Goal: Information Seeking & Learning: Learn about a topic

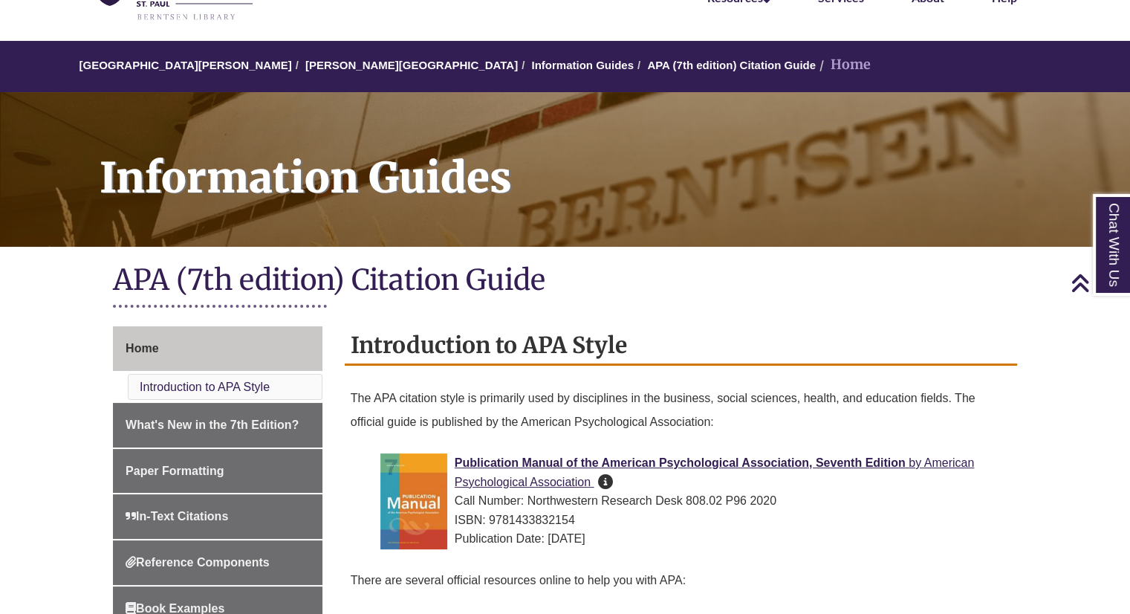
scroll to position [48, 0]
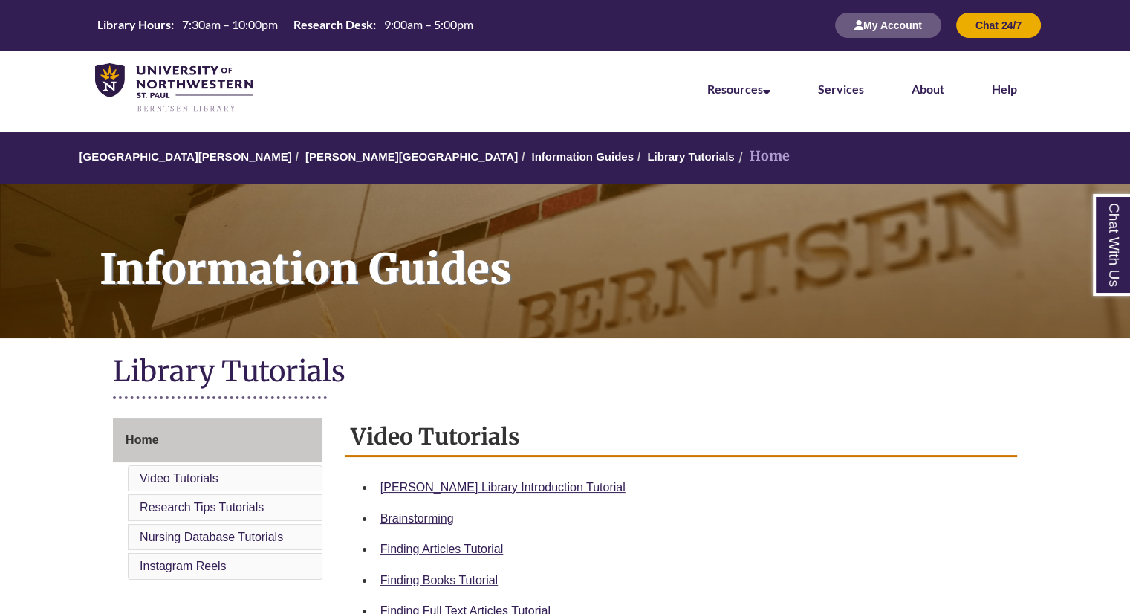
scroll to position [155, 0]
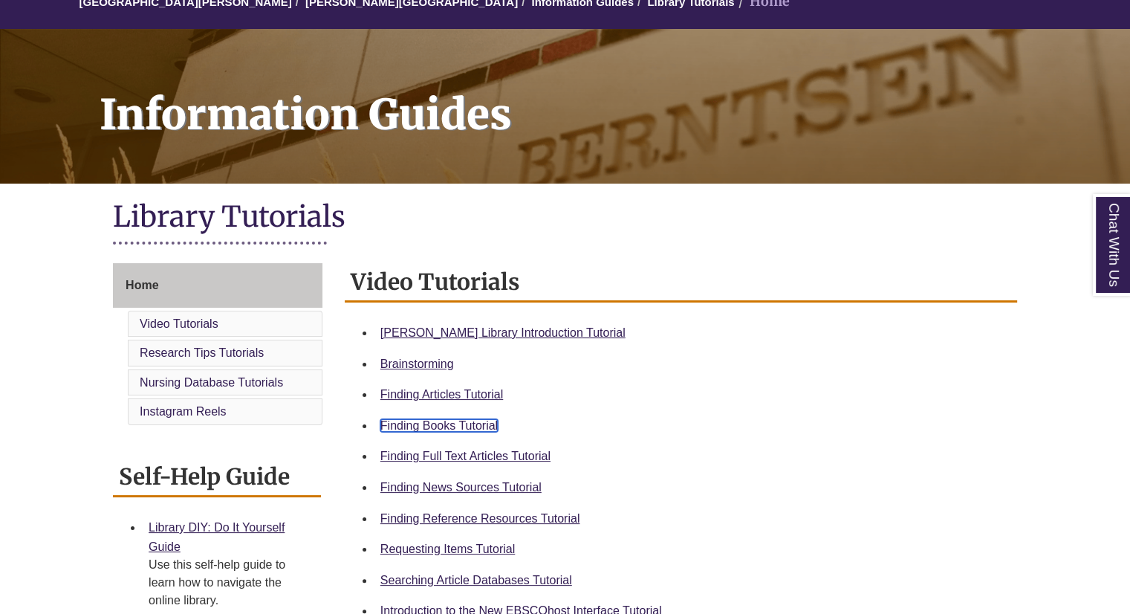
click at [431, 420] on link "Finding Books Tutorial" at bounding box center [439, 425] width 117 height 13
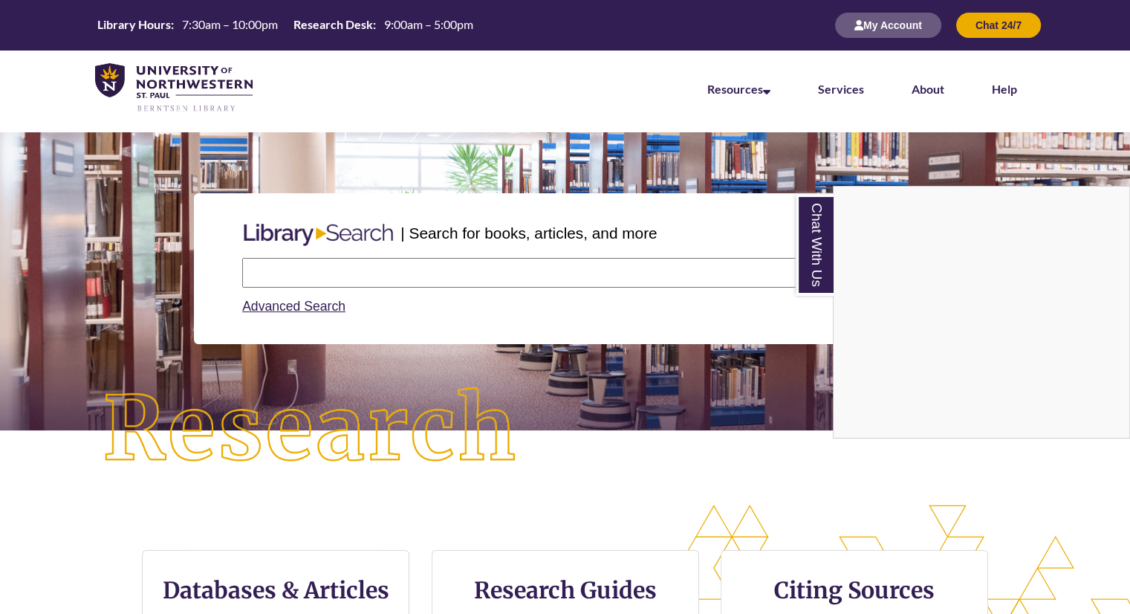
click at [288, 274] on div "Chat With Us" at bounding box center [565, 307] width 1130 height 614
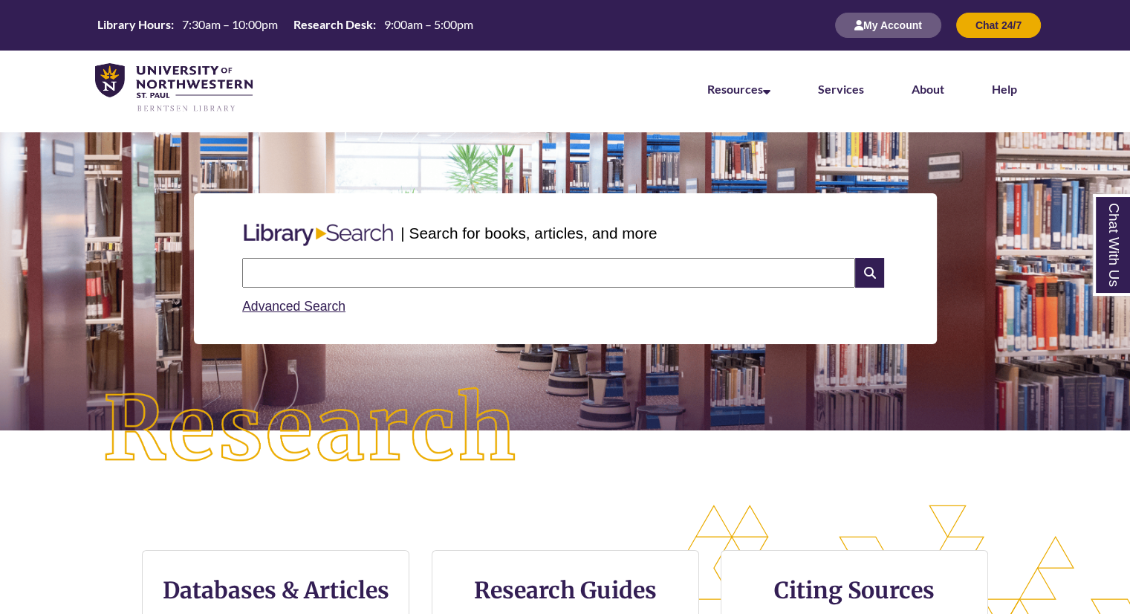
click at [288, 274] on input "text" at bounding box center [548, 273] width 613 height 30
type input "*"
type input "**********"
click at [484, 274] on input "**********" at bounding box center [548, 273] width 613 height 30
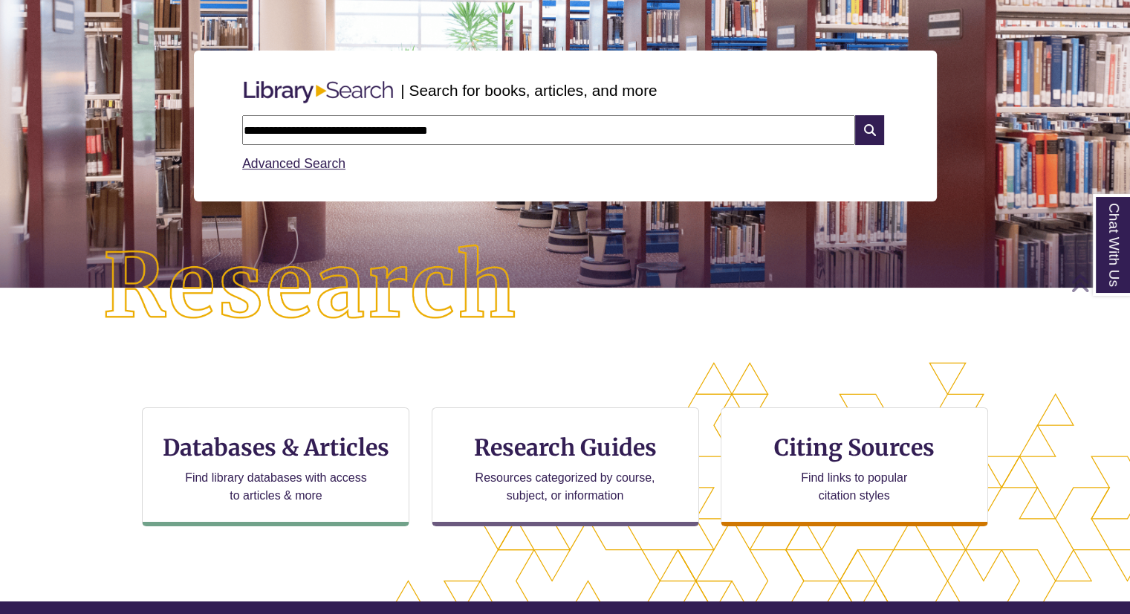
scroll to position [343, 1003]
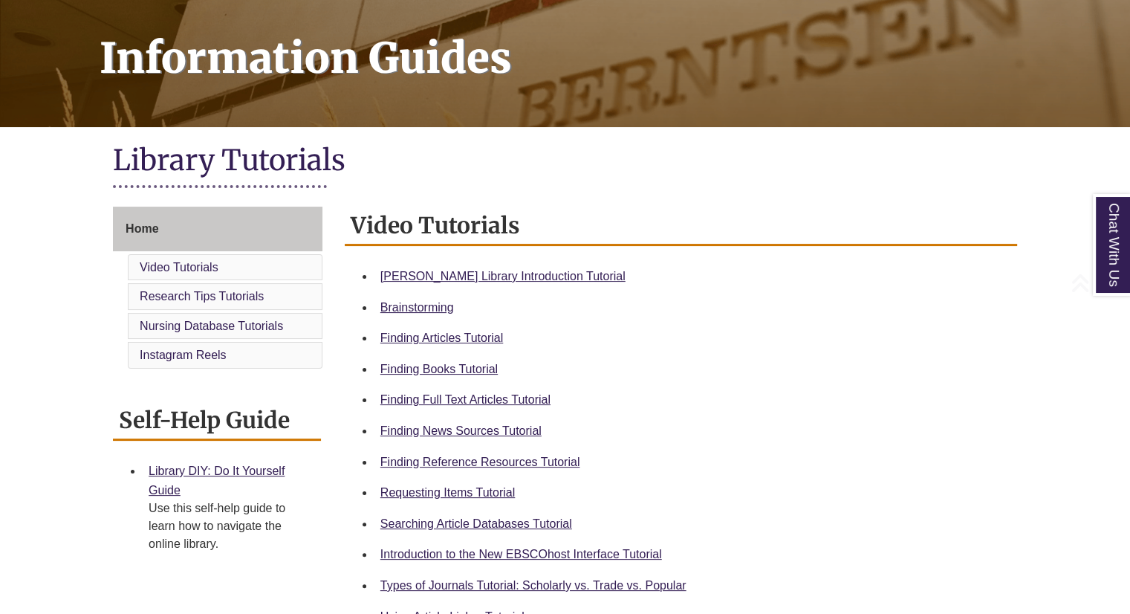
scroll to position [213, 0]
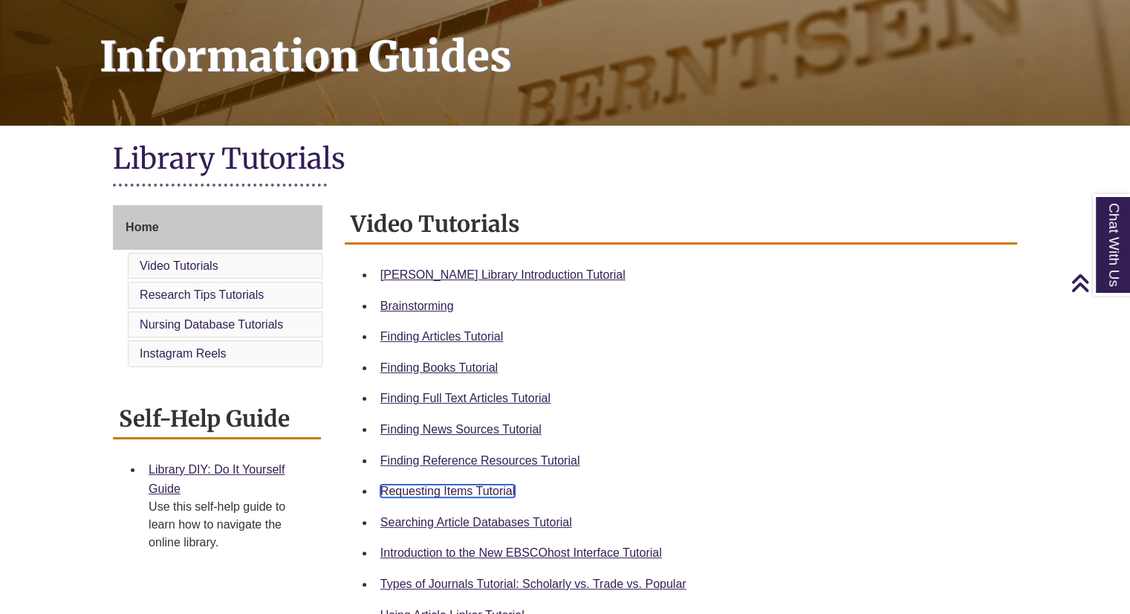
click at [466, 493] on link "Requesting Items Tutorial" at bounding box center [448, 491] width 135 height 13
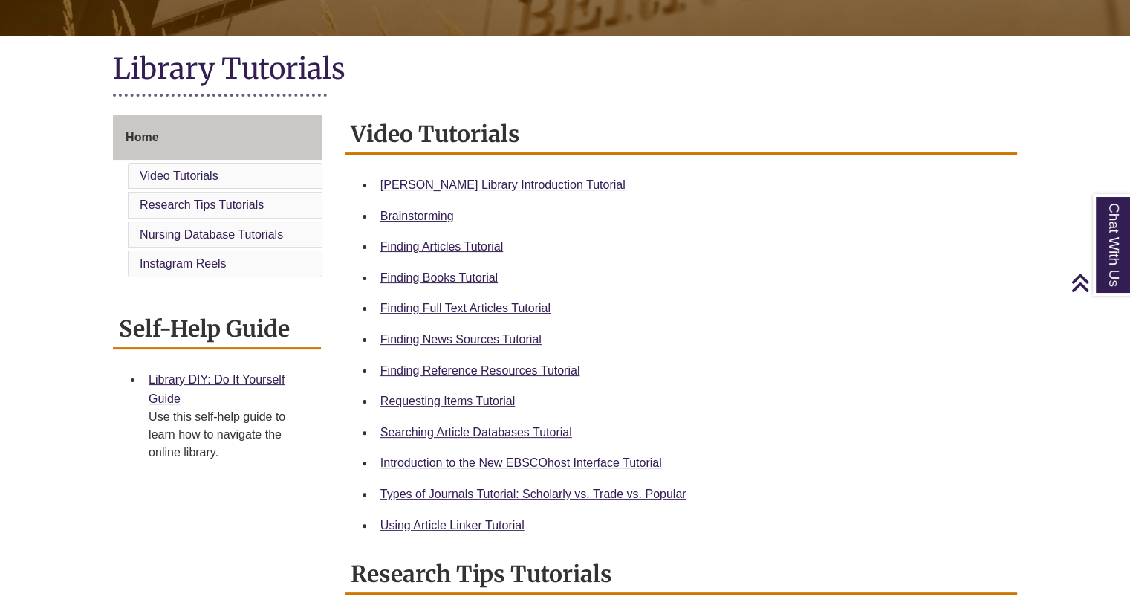
scroll to position [303, 0]
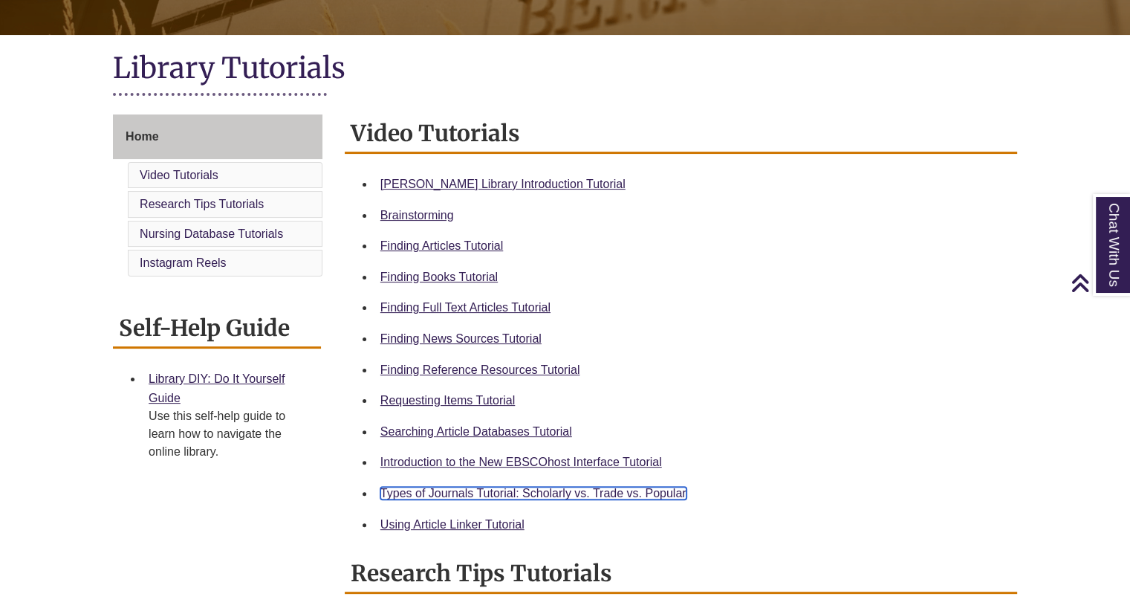
click at [538, 499] on link "Types of Journals Tutorial: Scholarly vs. Trade vs. Popular" at bounding box center [534, 493] width 306 height 13
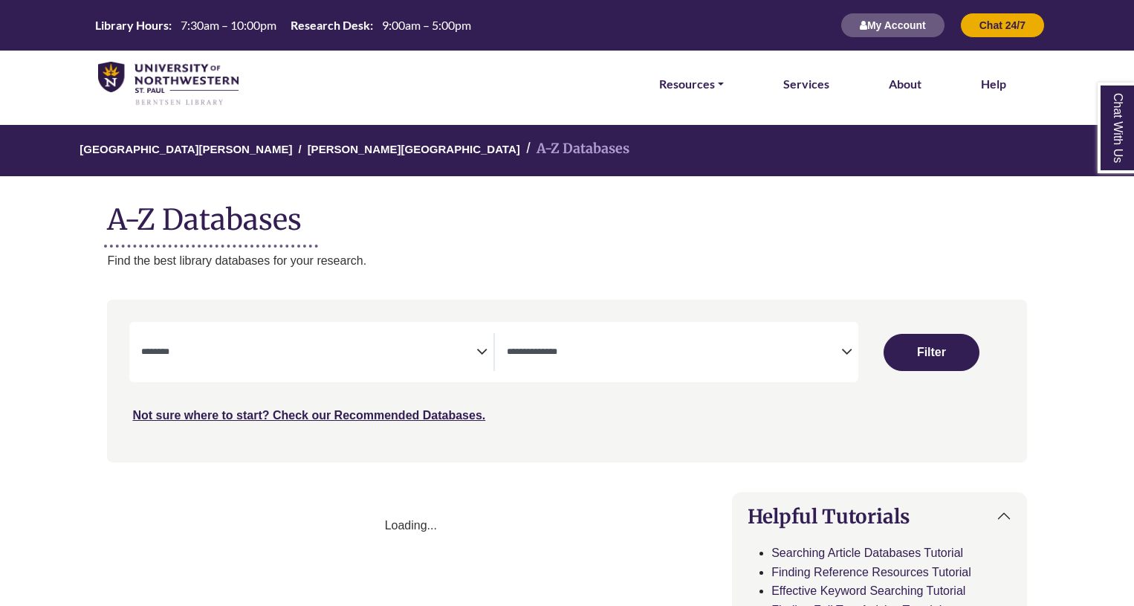
select select "Database Subject Filter"
select select "Database Types Filter"
select select "Database Subject Filter"
select select "Database Types Filter"
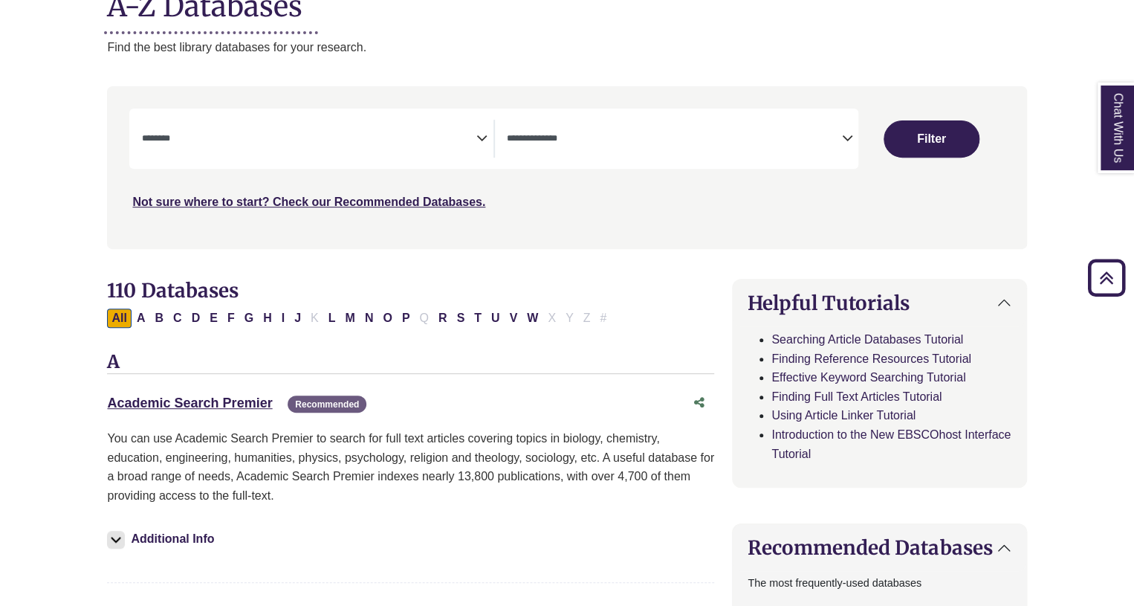
scroll to position [208, 0]
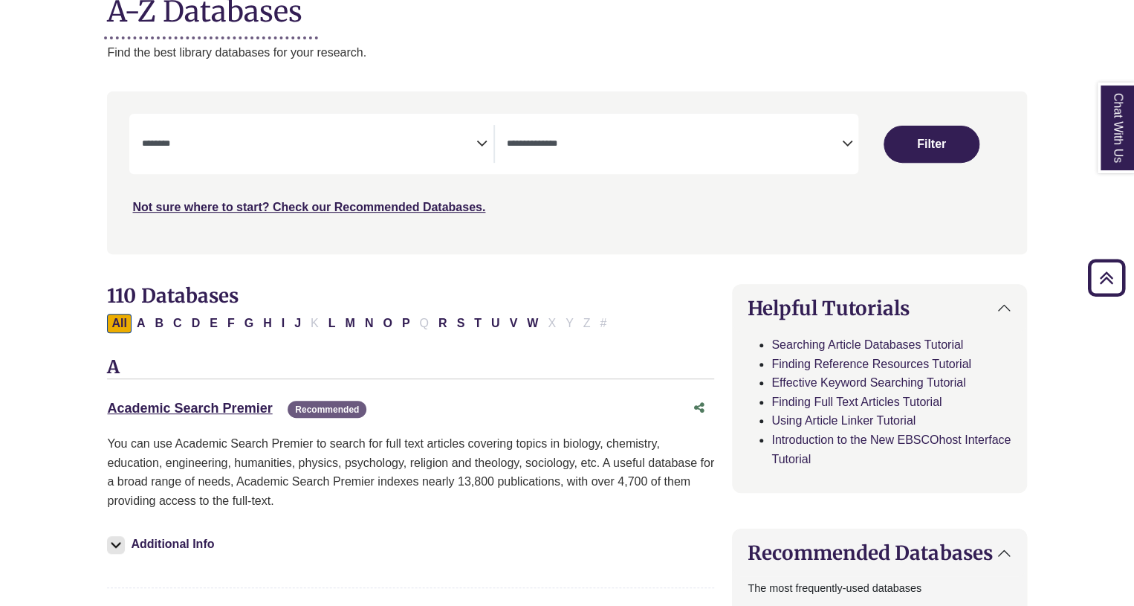
click at [484, 137] on icon "Search filters" at bounding box center [481, 141] width 11 height 22
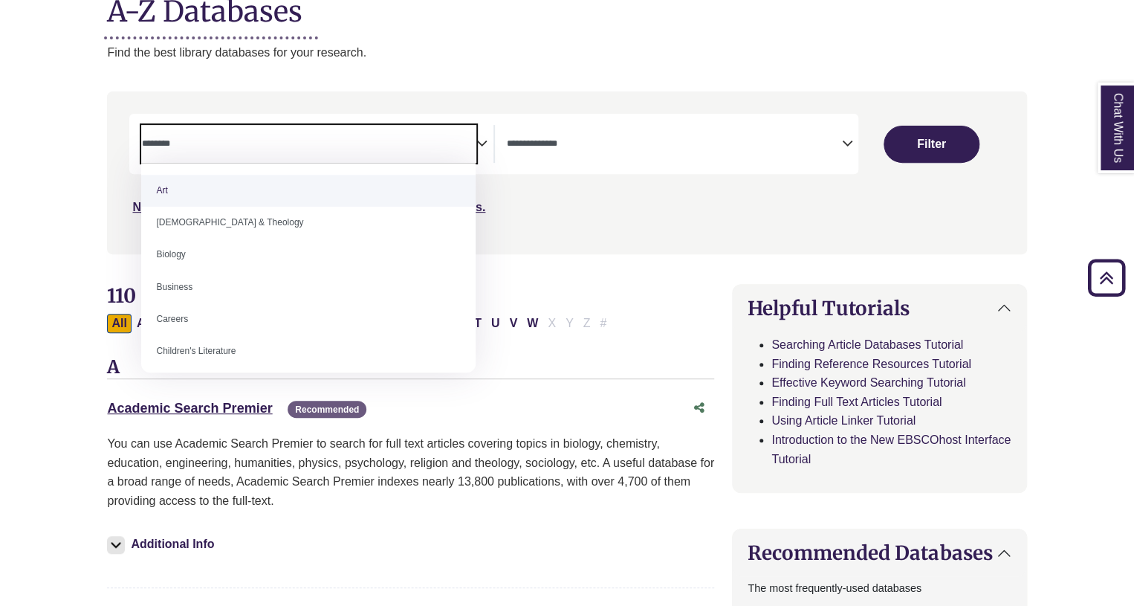
scroll to position [29, 0]
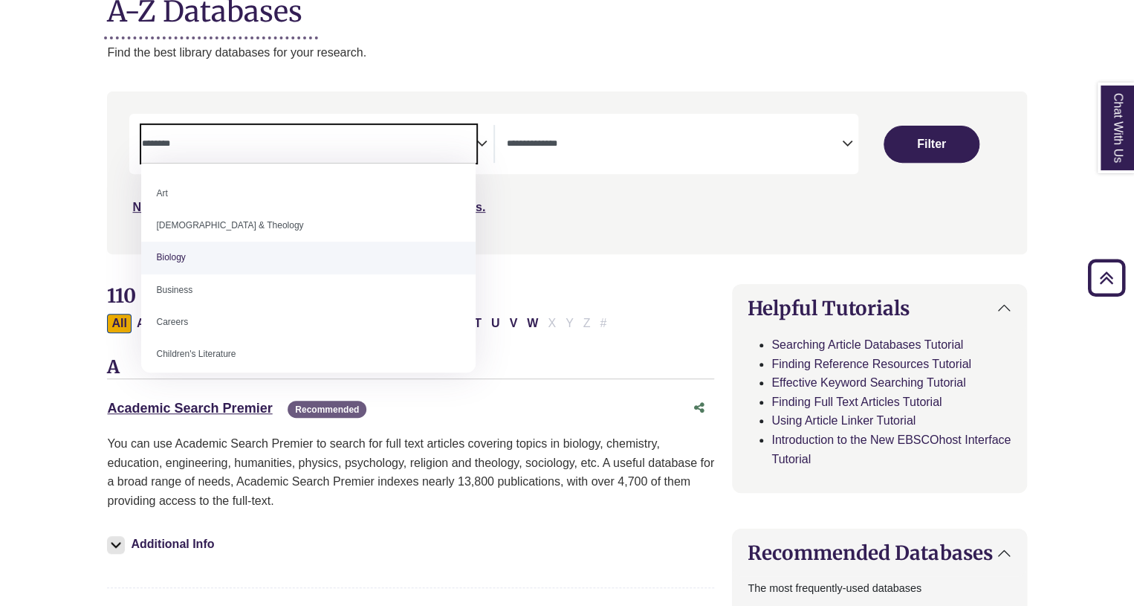
select select "*****"
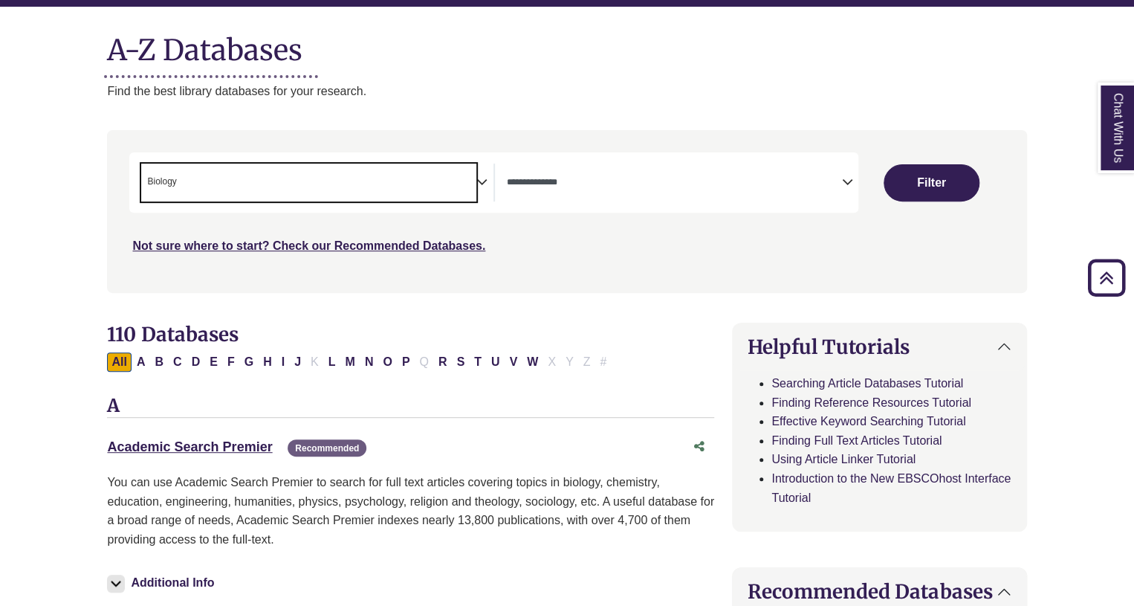
scroll to position [46, 0]
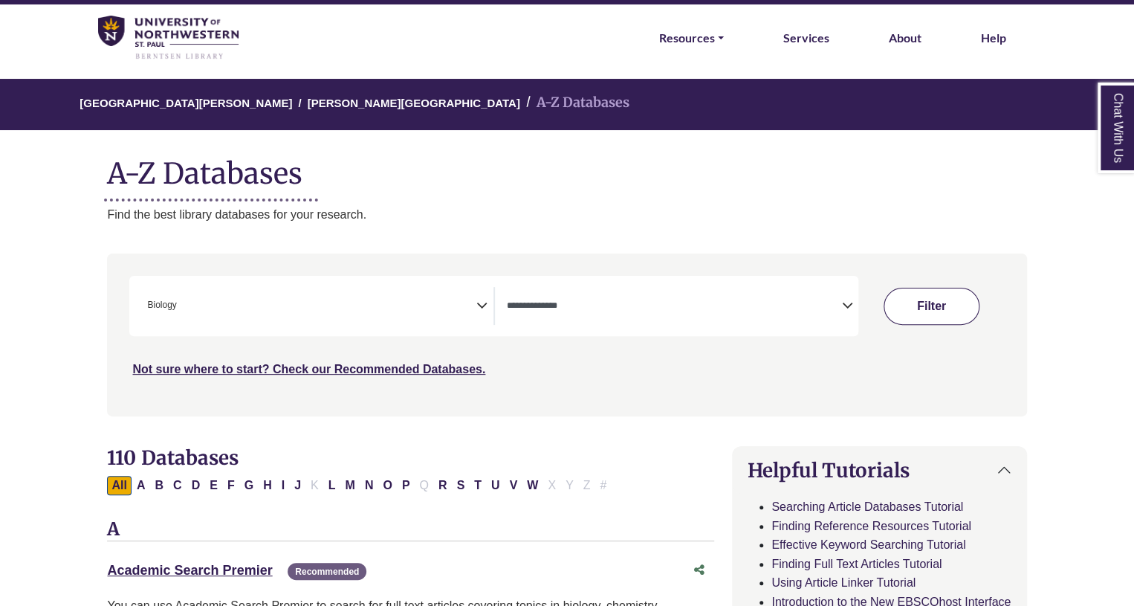
click at [941, 298] on button "Filter" at bounding box center [932, 306] width 96 height 37
select select "Database Types Filter"
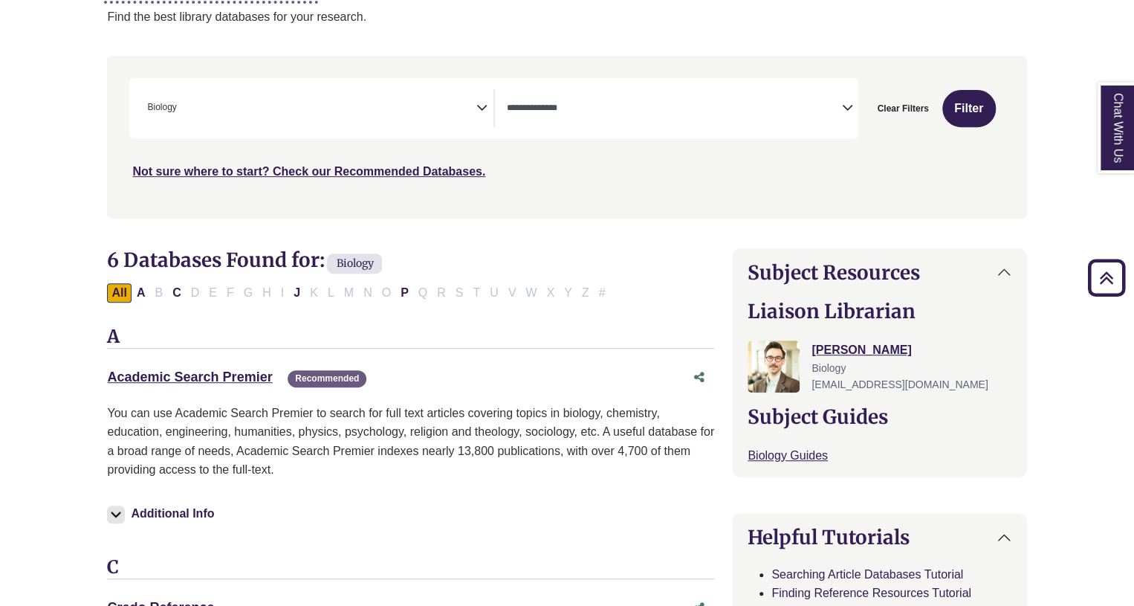
scroll to position [242, 0]
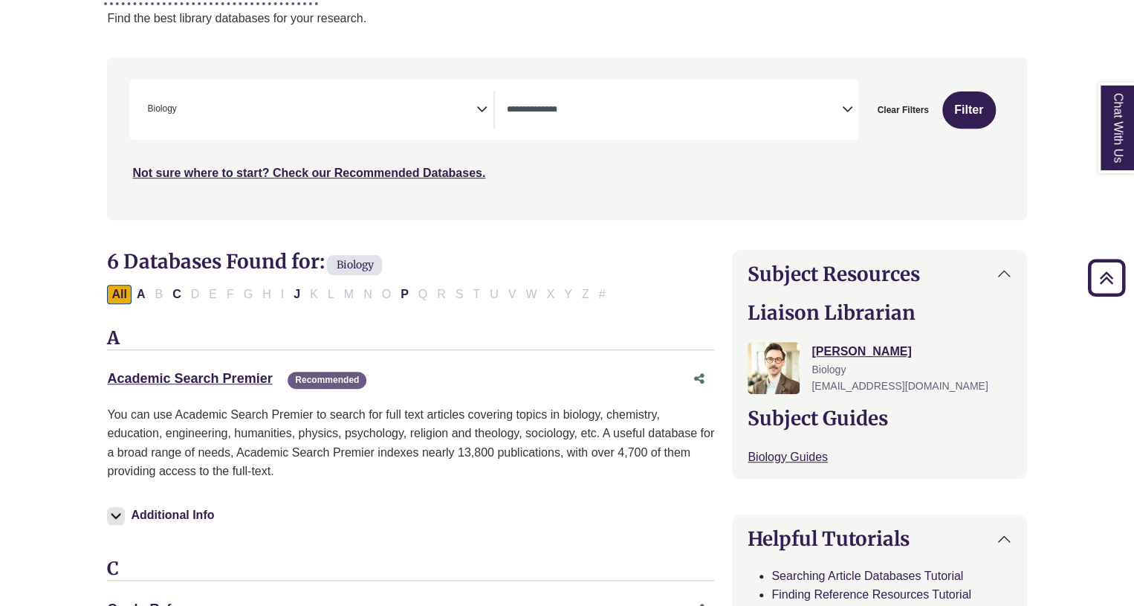
click at [479, 115] on icon "Search filters" at bounding box center [481, 107] width 11 height 22
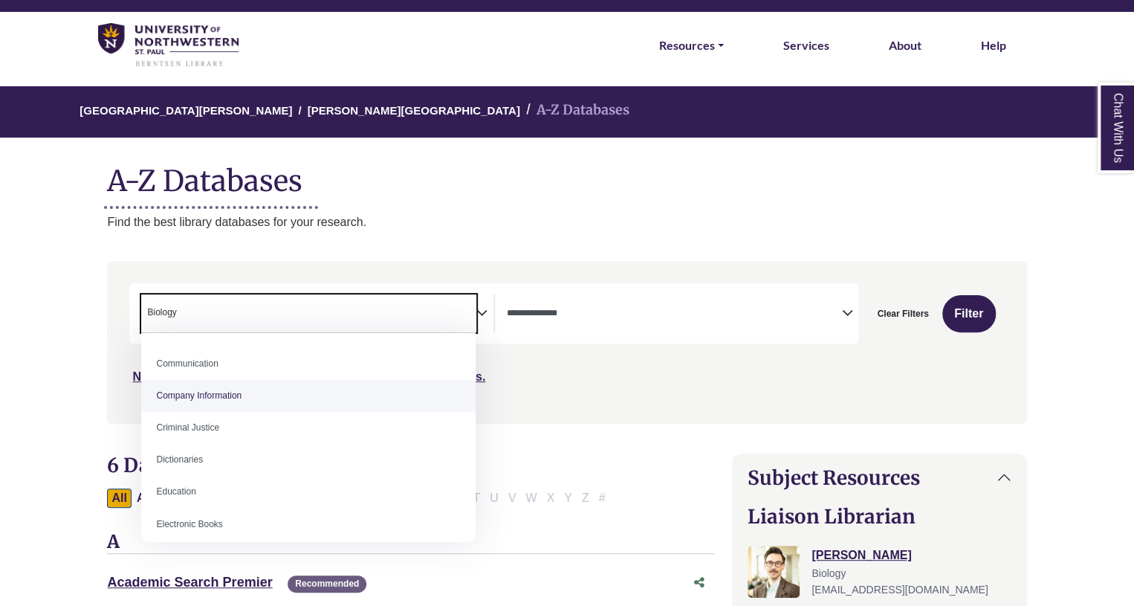
scroll to position [287, 0]
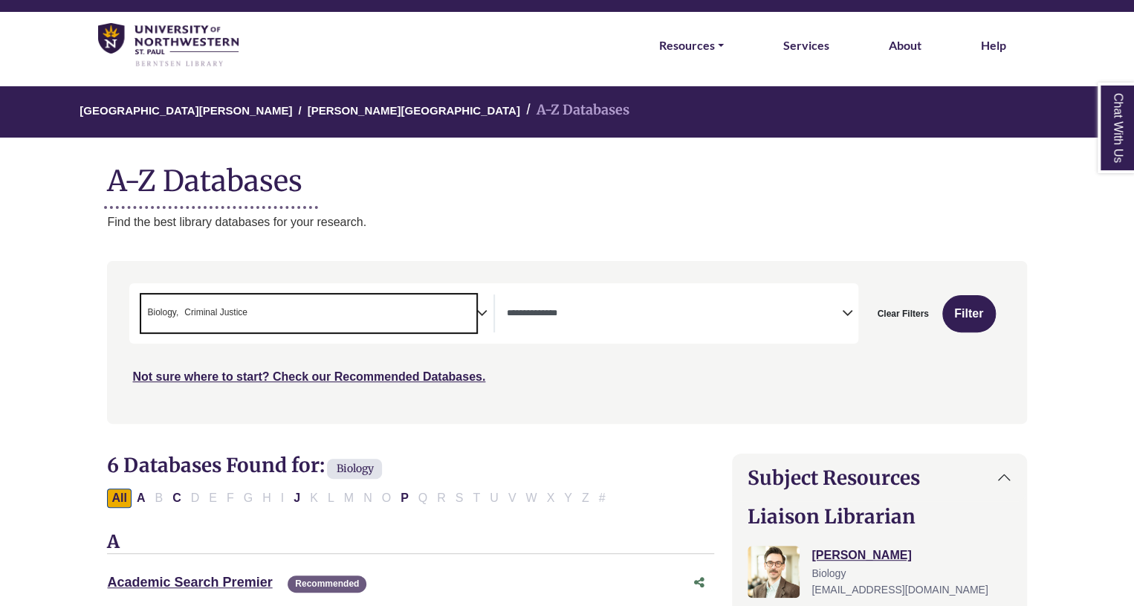
drag, startPoint x: 178, startPoint y: 319, endPoint x: 160, endPoint y: 316, distance: 18.8
click at [160, 316] on span "× Biology × Criminal Justice" at bounding box center [308, 313] width 334 height 38
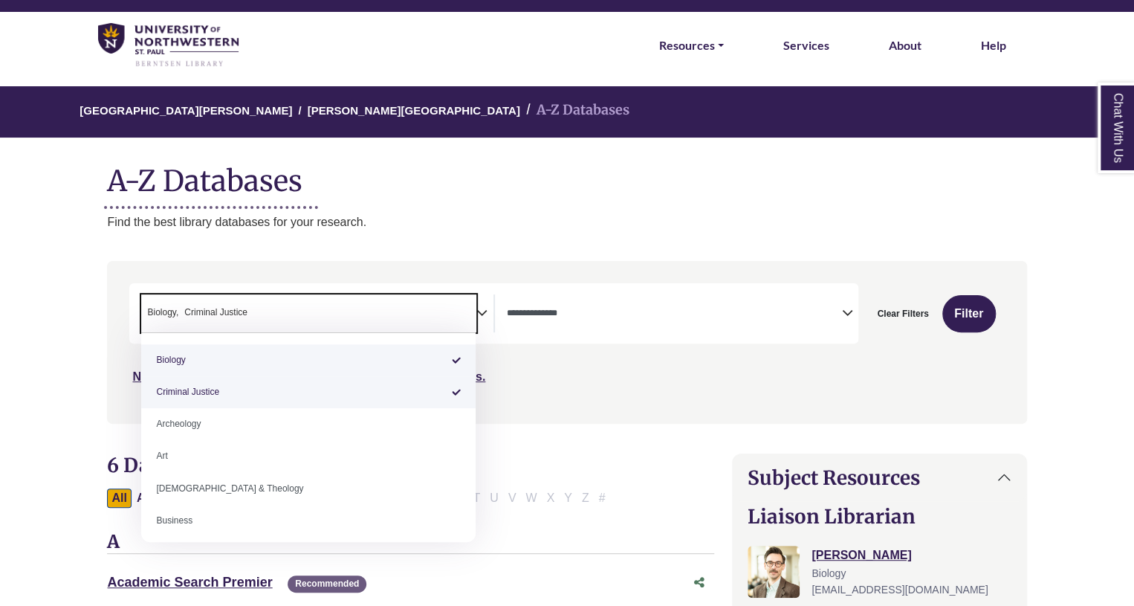
click at [175, 306] on span "Biology" at bounding box center [162, 312] width 31 height 14
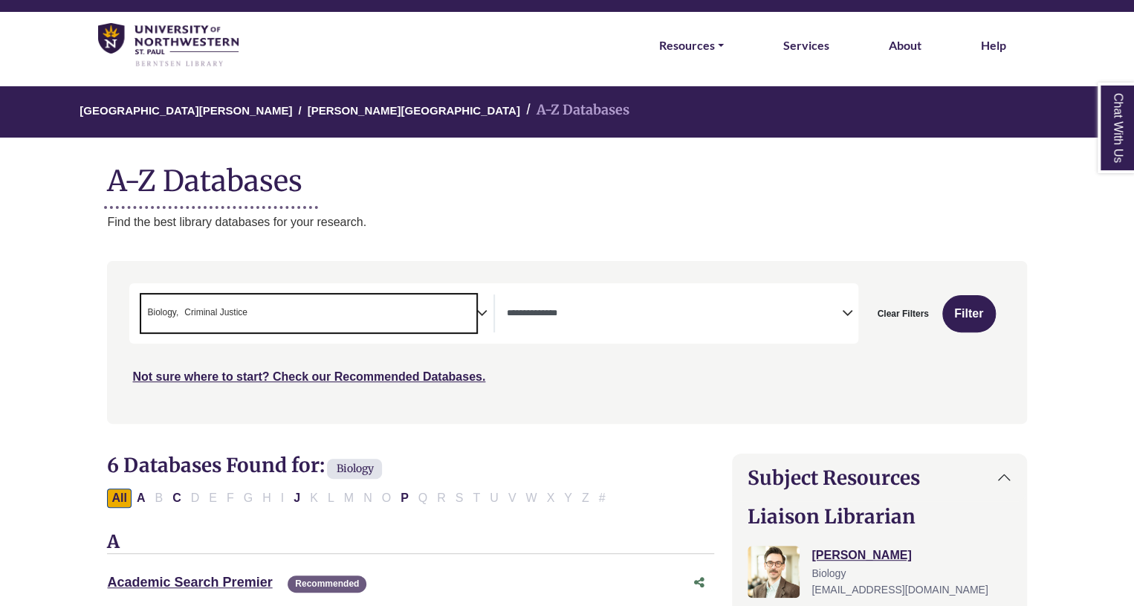
drag, startPoint x: 175, startPoint y: 306, endPoint x: 135, endPoint y: 313, distance: 40.7
click at [135, 313] on div "**********" at bounding box center [311, 313] width 365 height 38
click at [177, 325] on span "× Biology × Criminal Justice" at bounding box center [308, 313] width 334 height 38
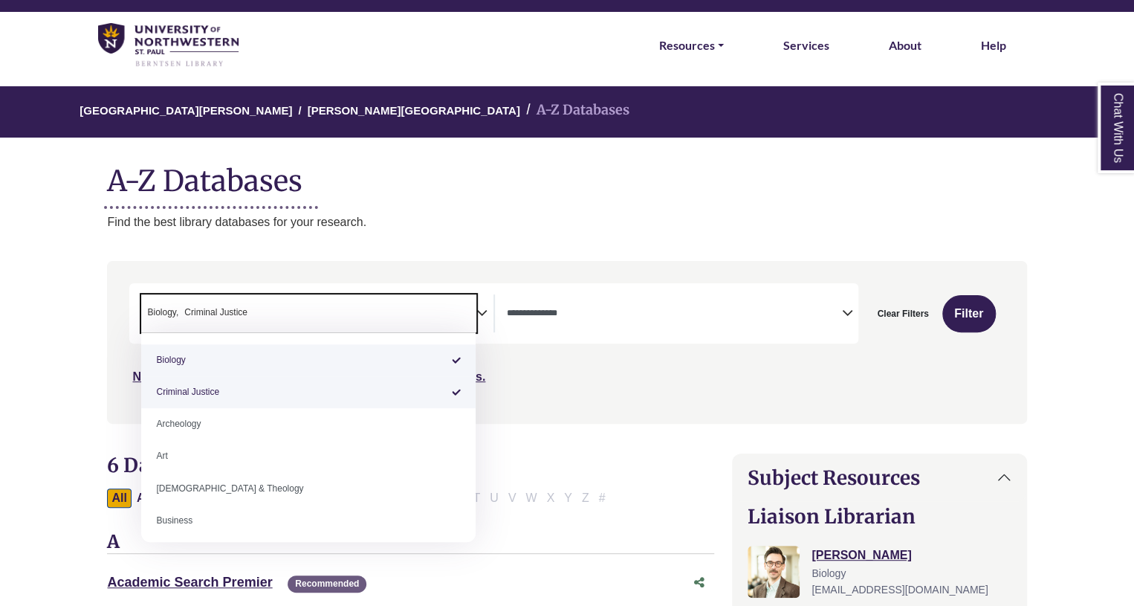
select select "******"
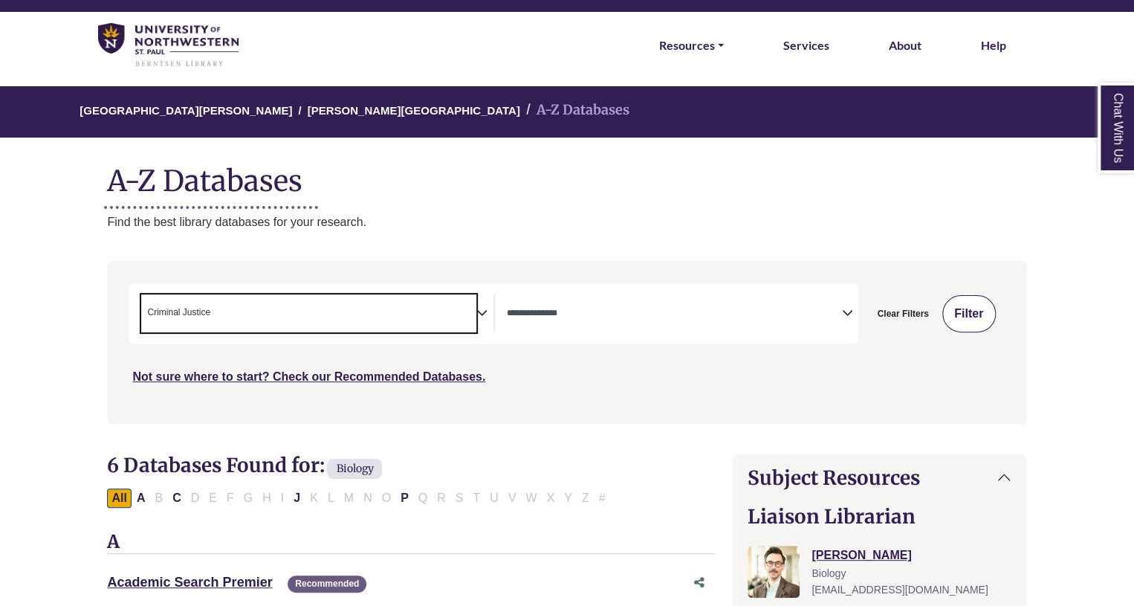
click at [962, 301] on button "Filter" at bounding box center [969, 313] width 54 height 37
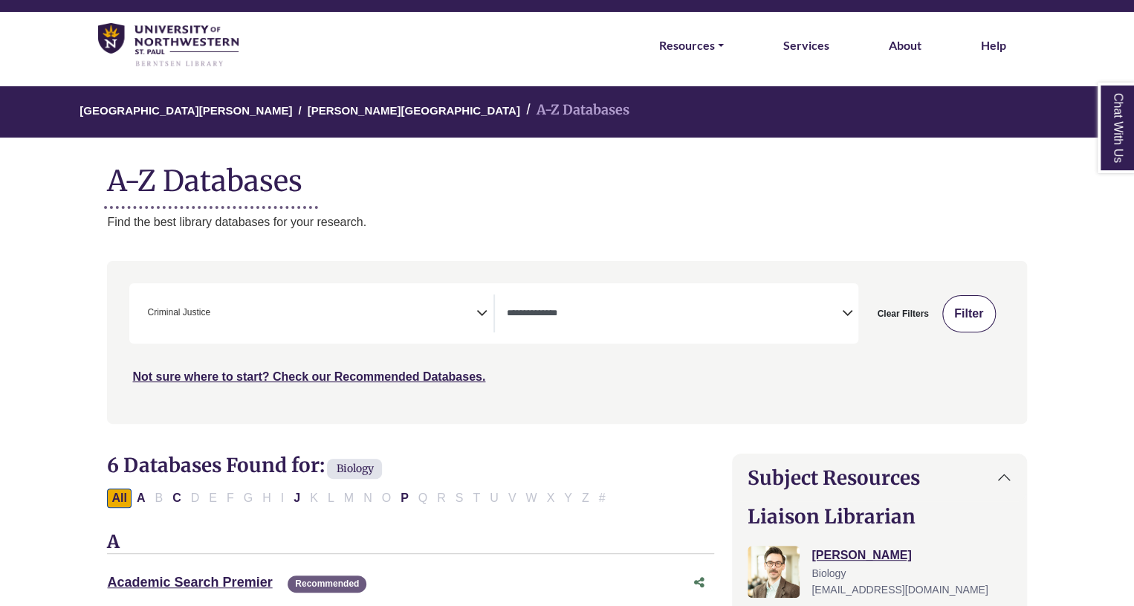
select select "Database Types Filter"
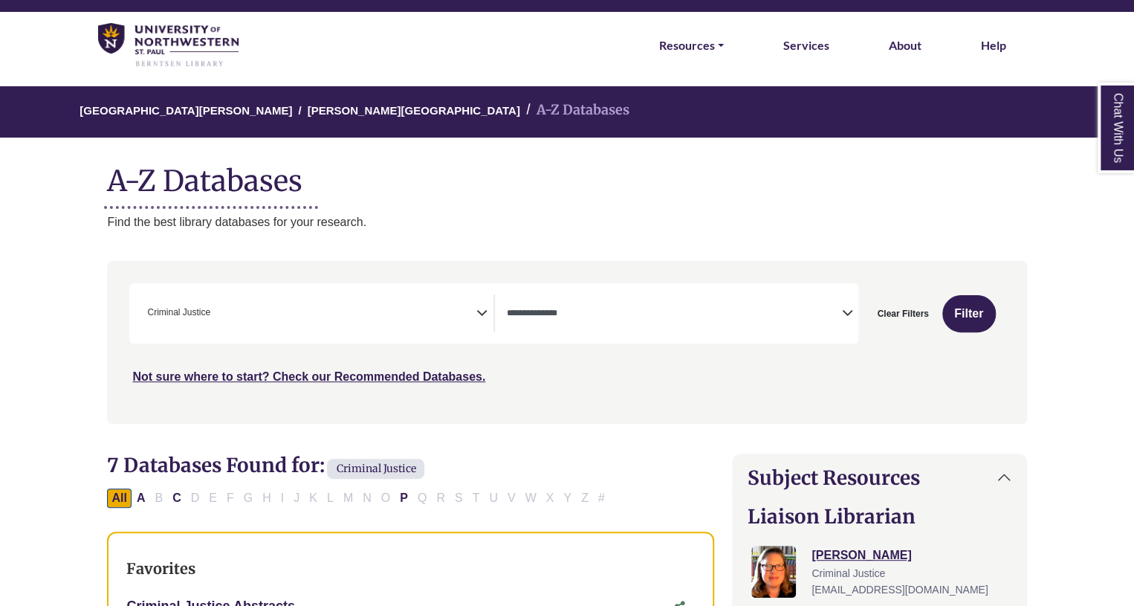
click at [482, 308] on icon "Search filters" at bounding box center [481, 311] width 11 height 22
click at [483, 316] on icon "Search filters" at bounding box center [481, 311] width 11 height 22
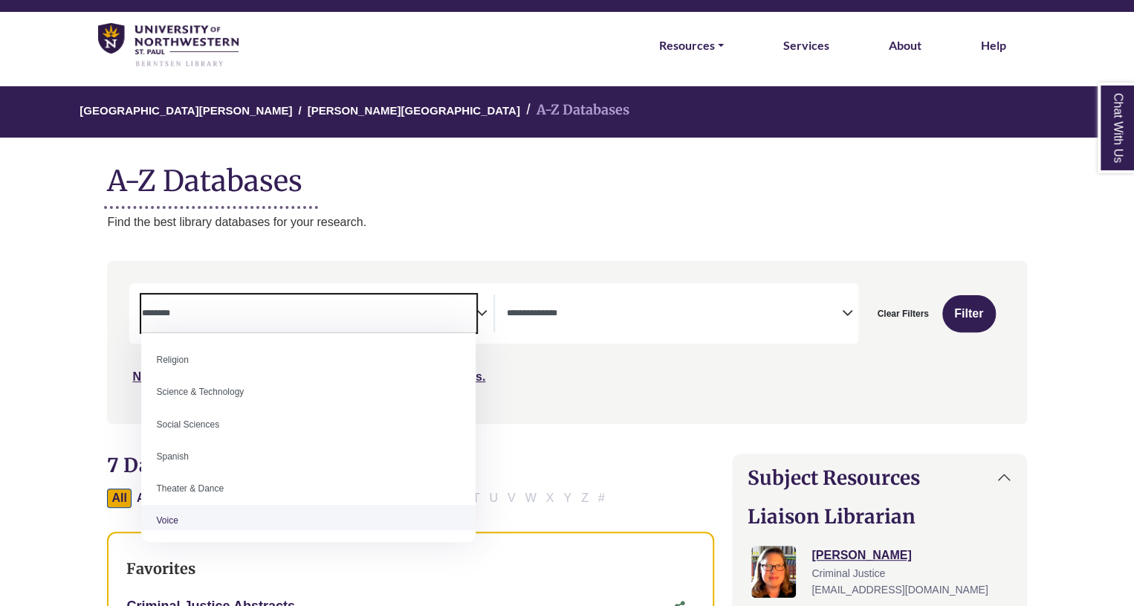
scroll to position [1249, 0]
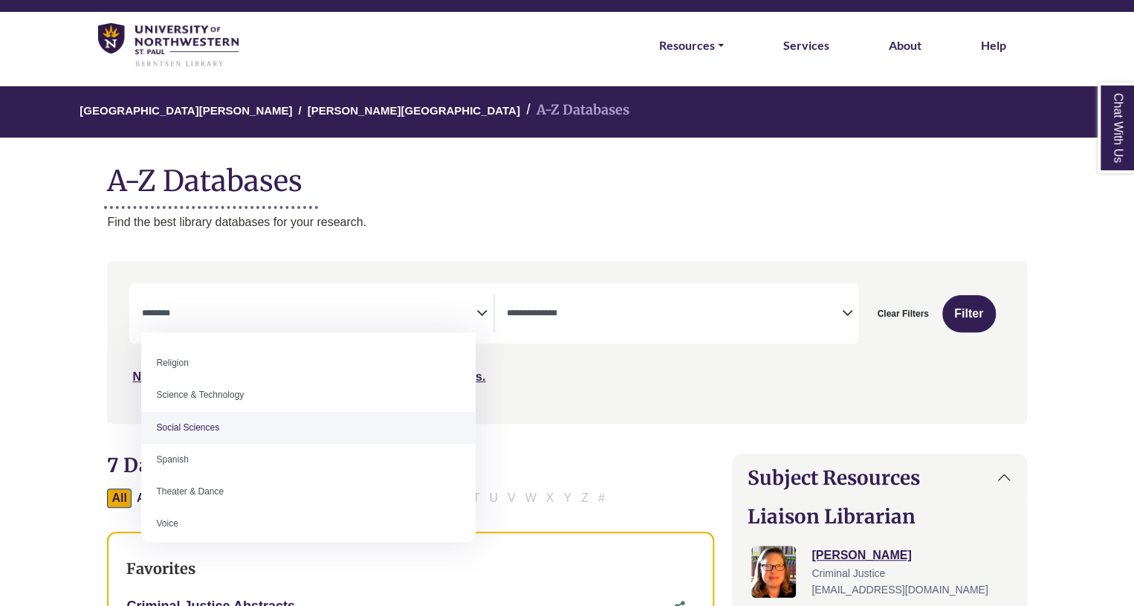
select select "******"
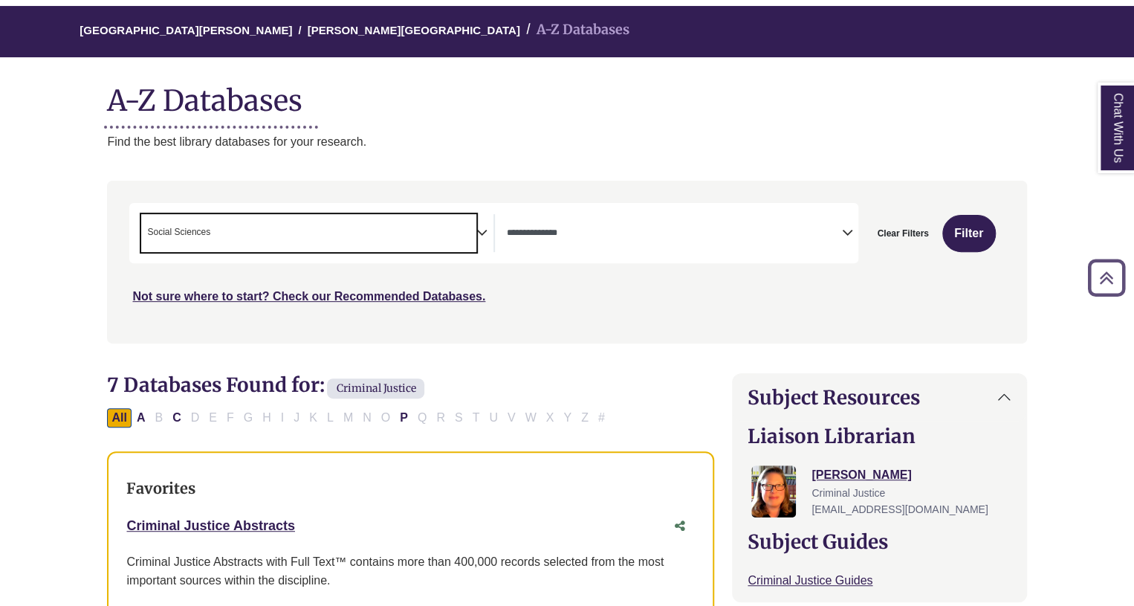
scroll to position [106, 0]
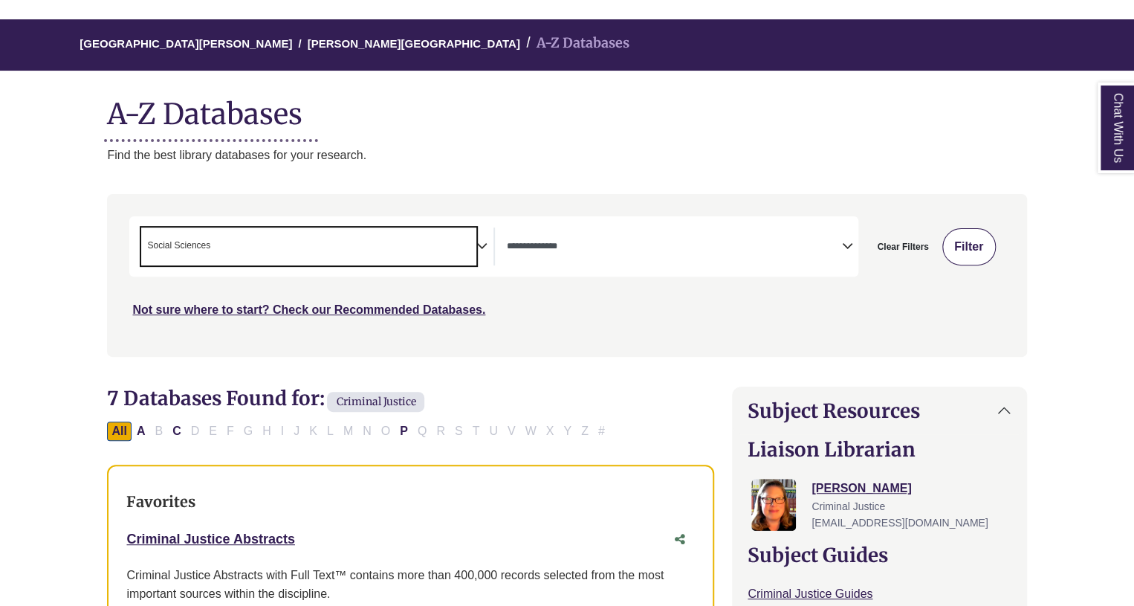
click at [968, 256] on button "Filter" at bounding box center [969, 246] width 54 height 37
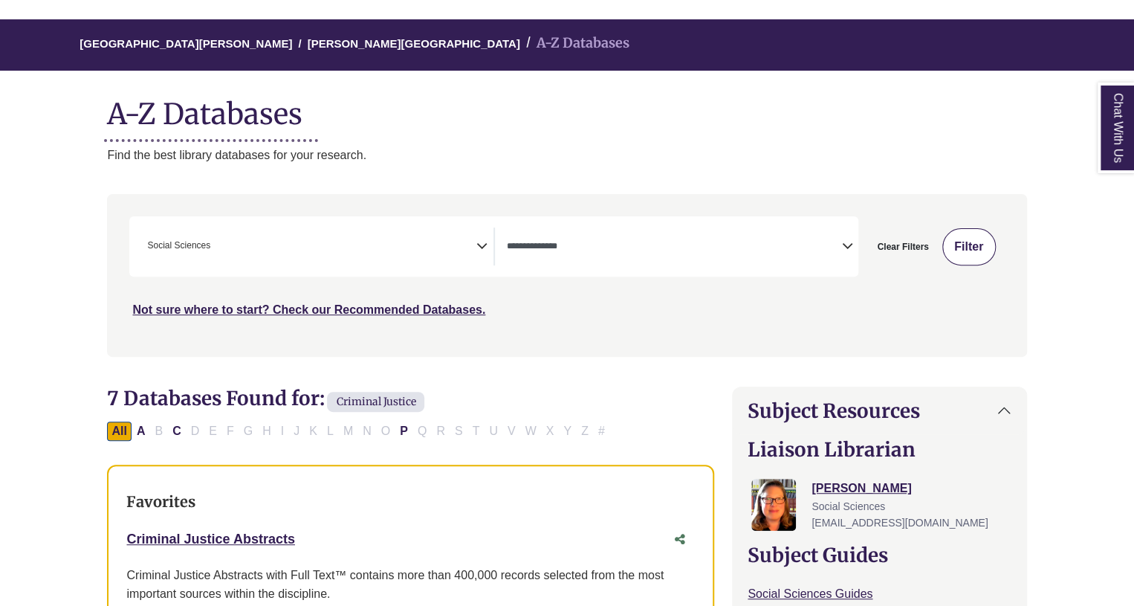
select select "Database Types Filter"
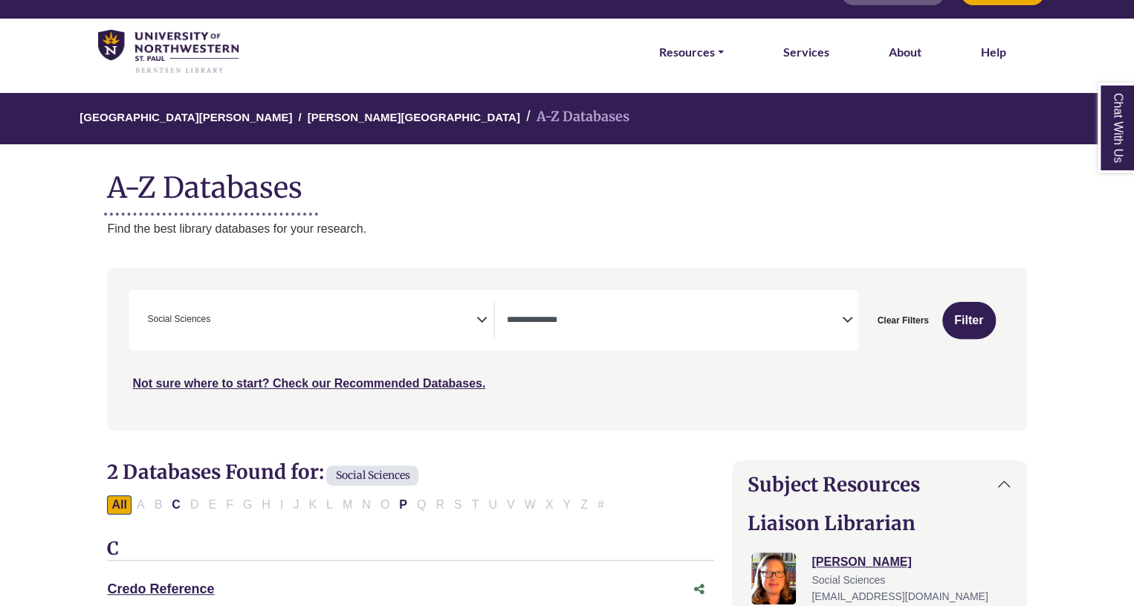
scroll to position [30, 0]
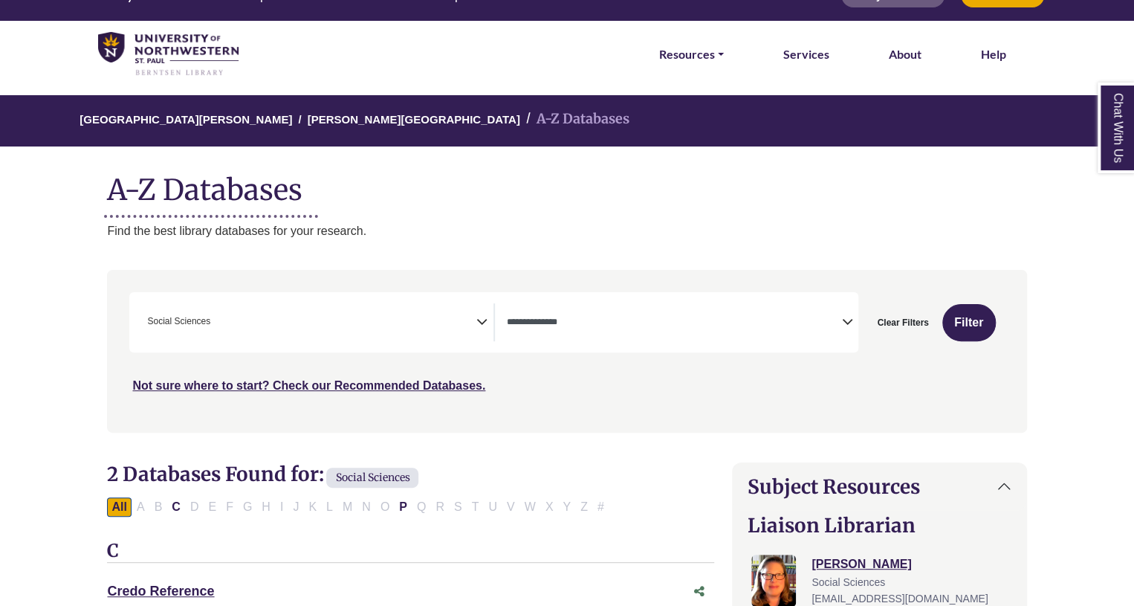
click at [483, 320] on icon "Search filters" at bounding box center [481, 319] width 11 height 22
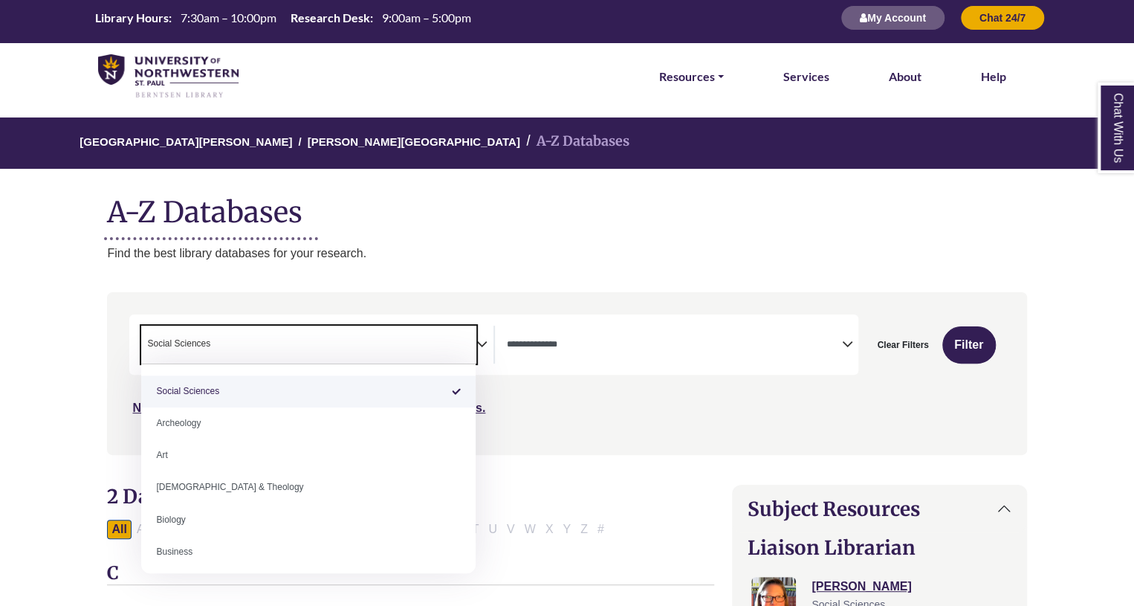
scroll to position [0, 0]
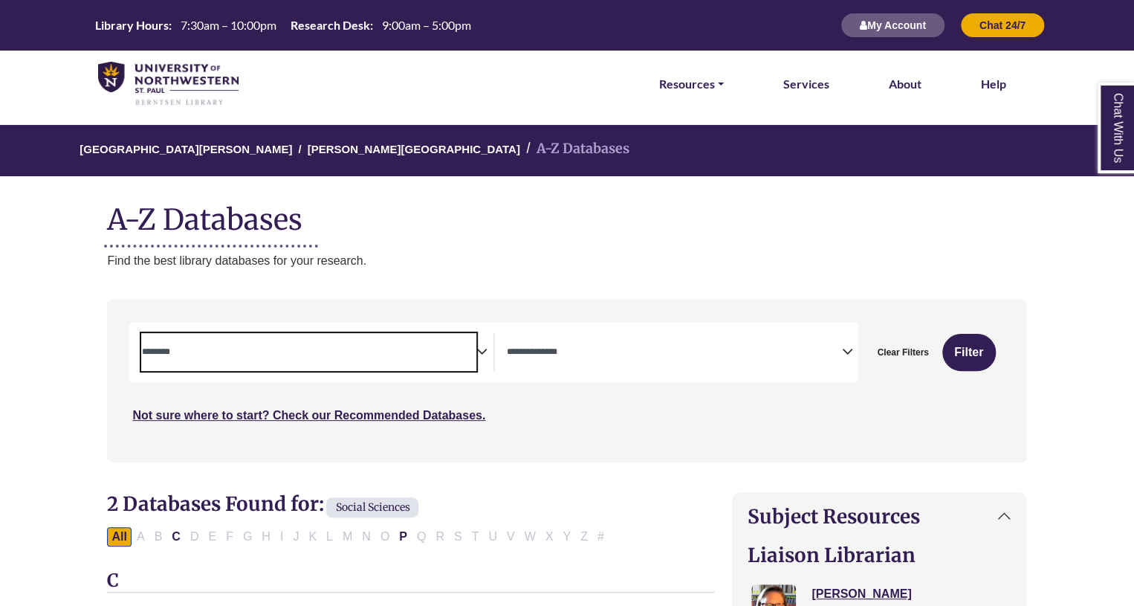
click at [470, 358] on textarea "Search" at bounding box center [308, 353] width 334 height 12
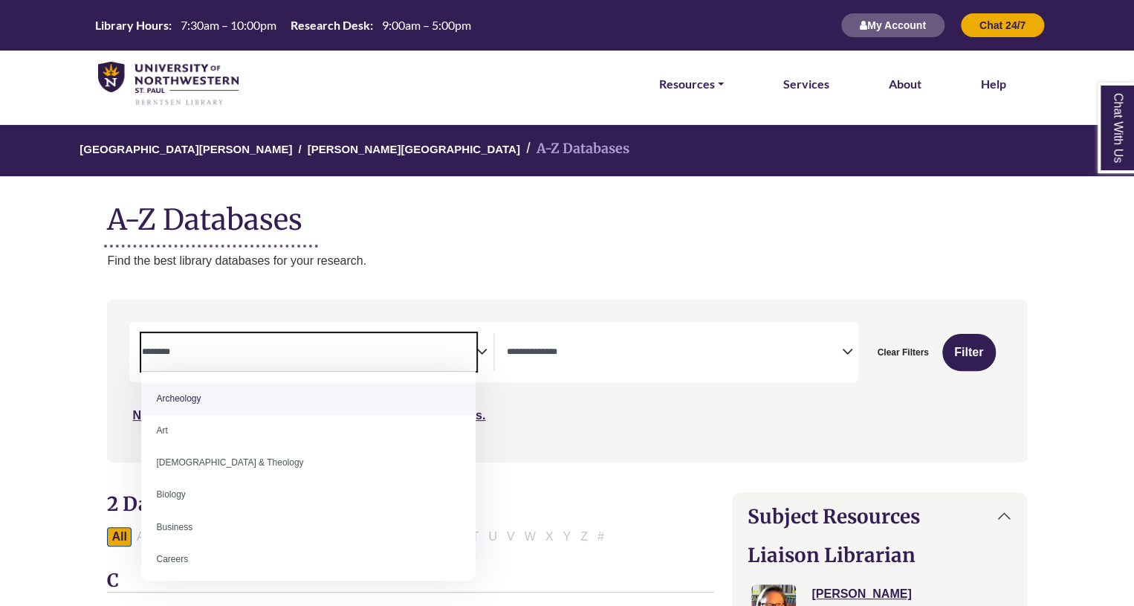
click at [482, 356] on icon "Search filters" at bounding box center [481, 349] width 11 height 22
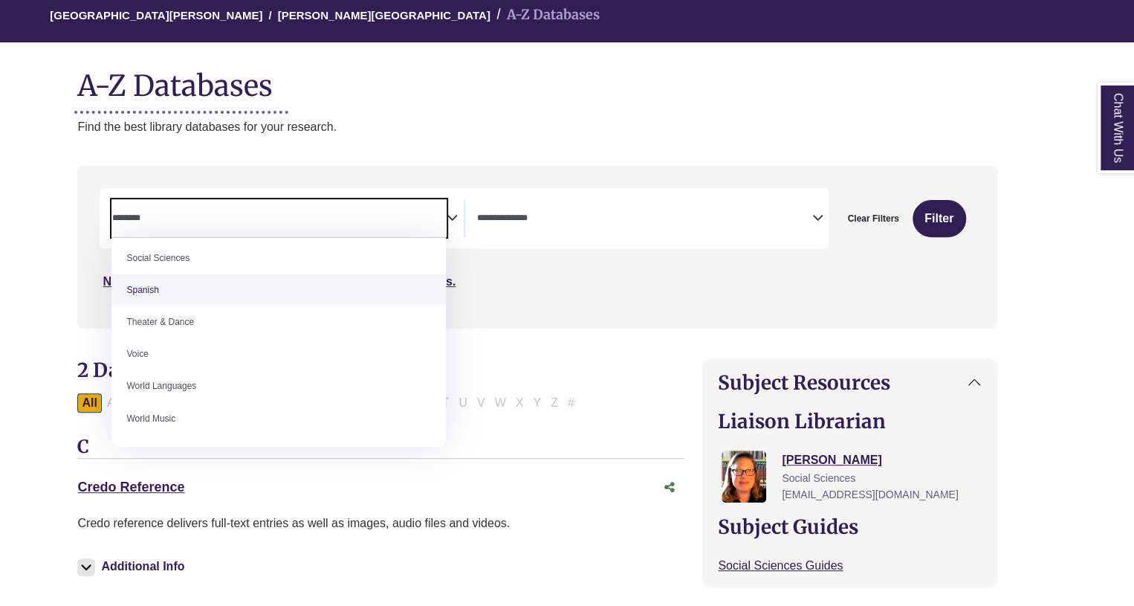
scroll to position [134, 30]
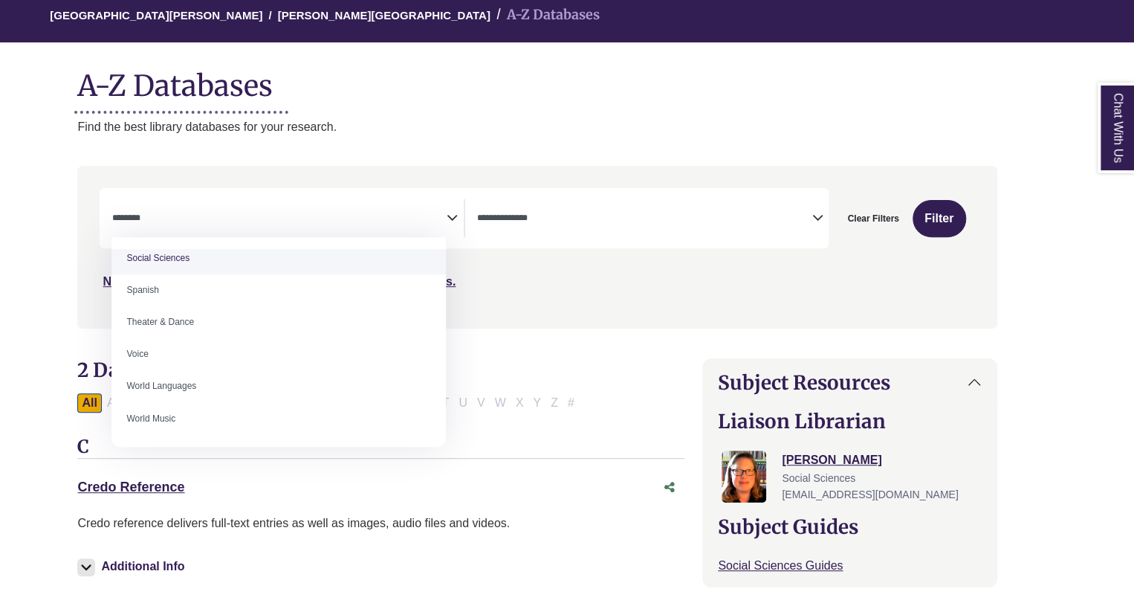
select select "******"
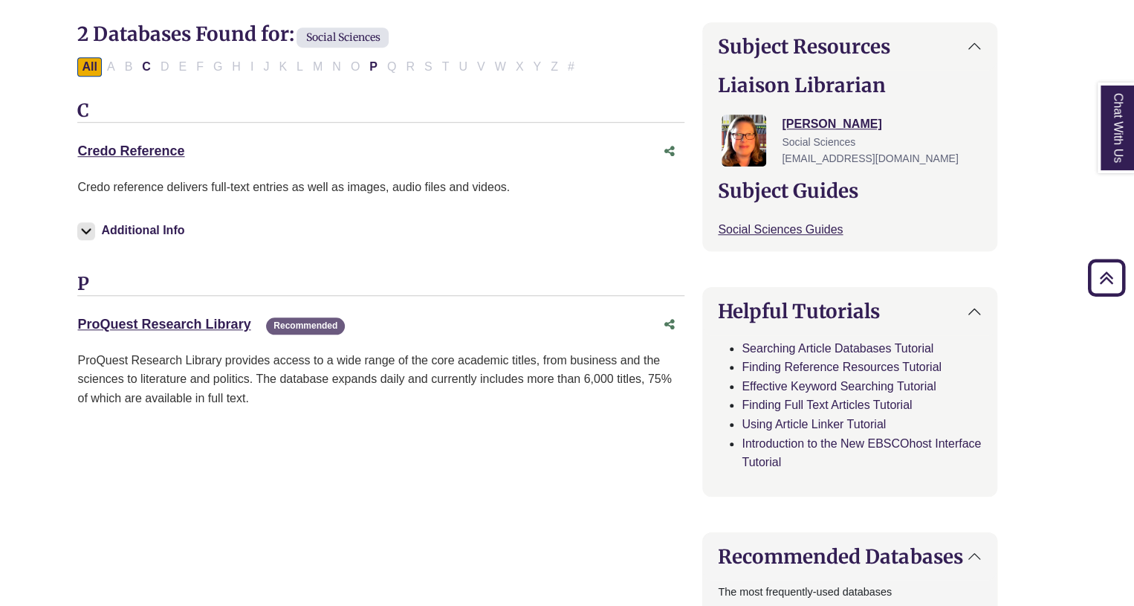
scroll to position [456, 30]
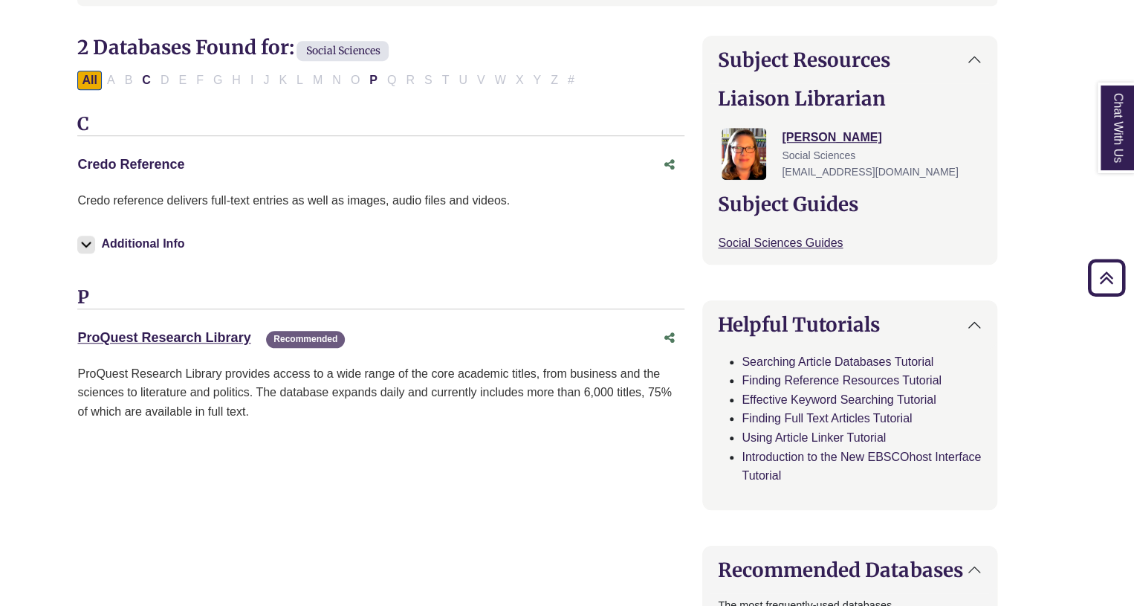
click at [131, 157] on link "Credo Reference This link opens in a new window" at bounding box center [130, 164] width 107 height 15
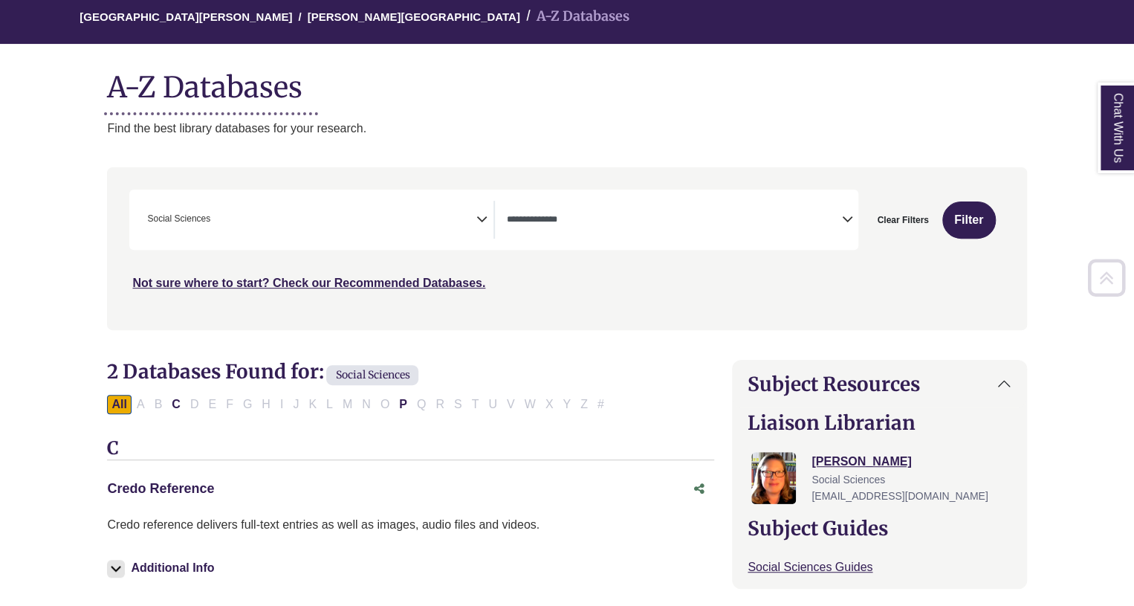
scroll to position [0, 0]
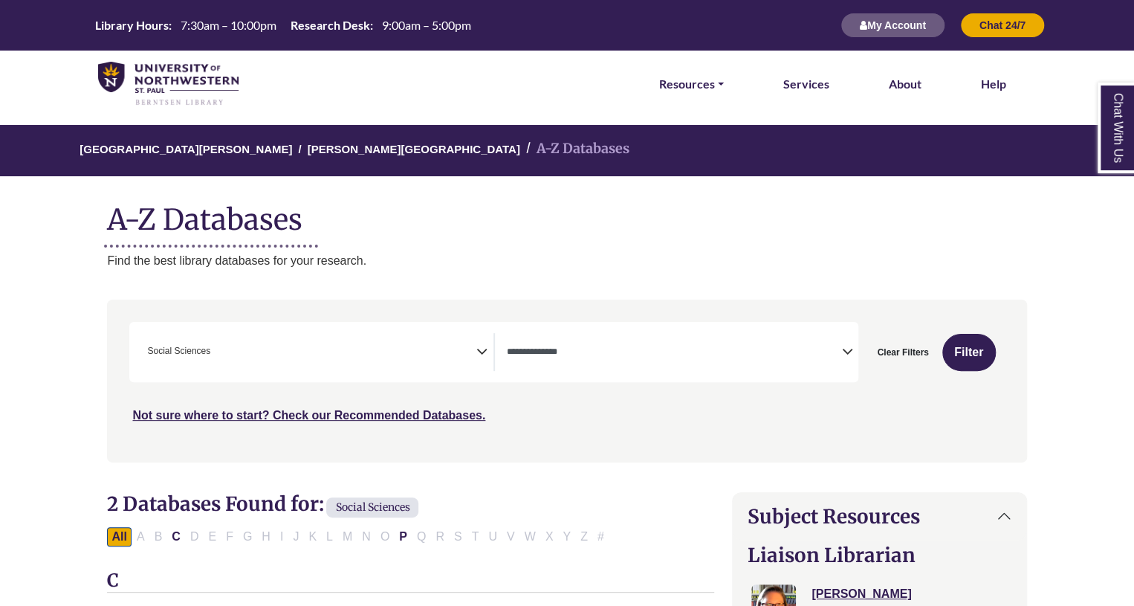
click at [477, 346] on icon "Search filters" at bounding box center [481, 349] width 11 height 22
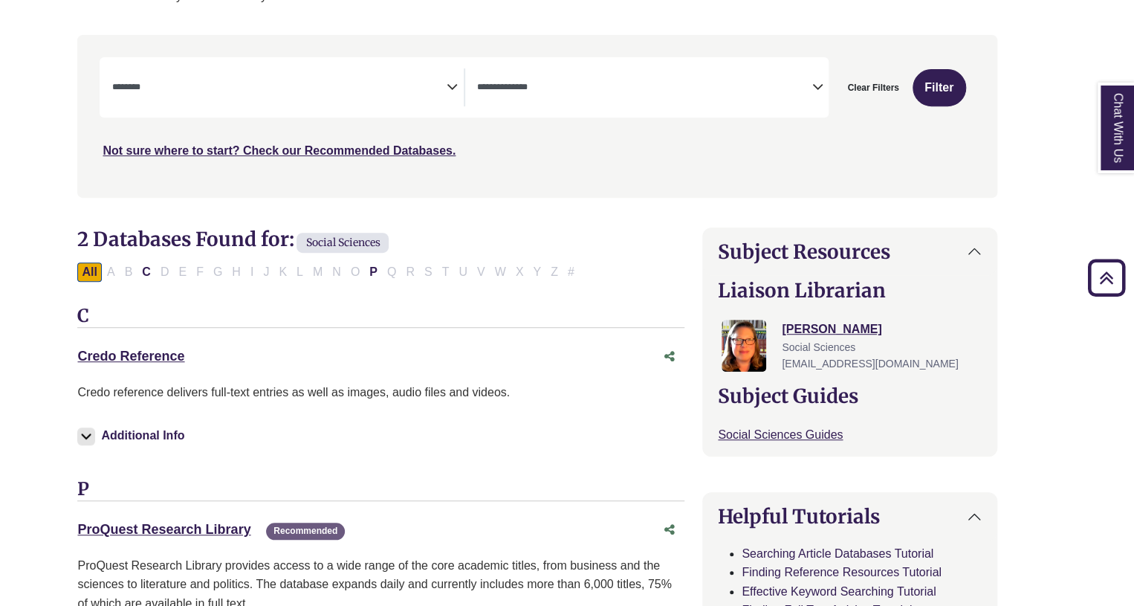
click at [455, 93] on icon "Search filters" at bounding box center [452, 85] width 11 height 22
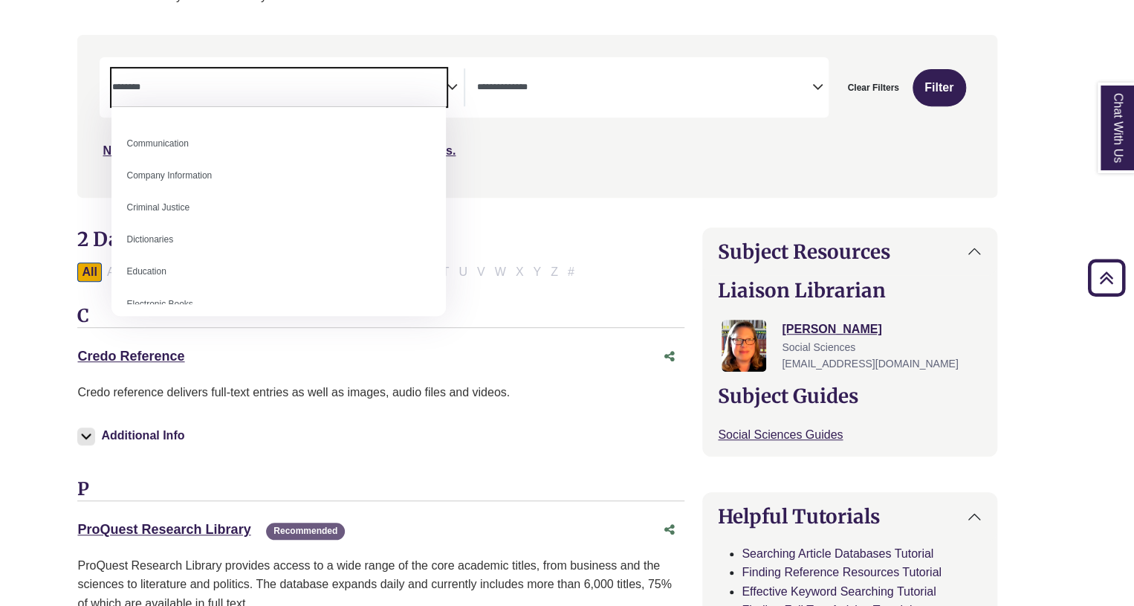
scroll to position [285, 0]
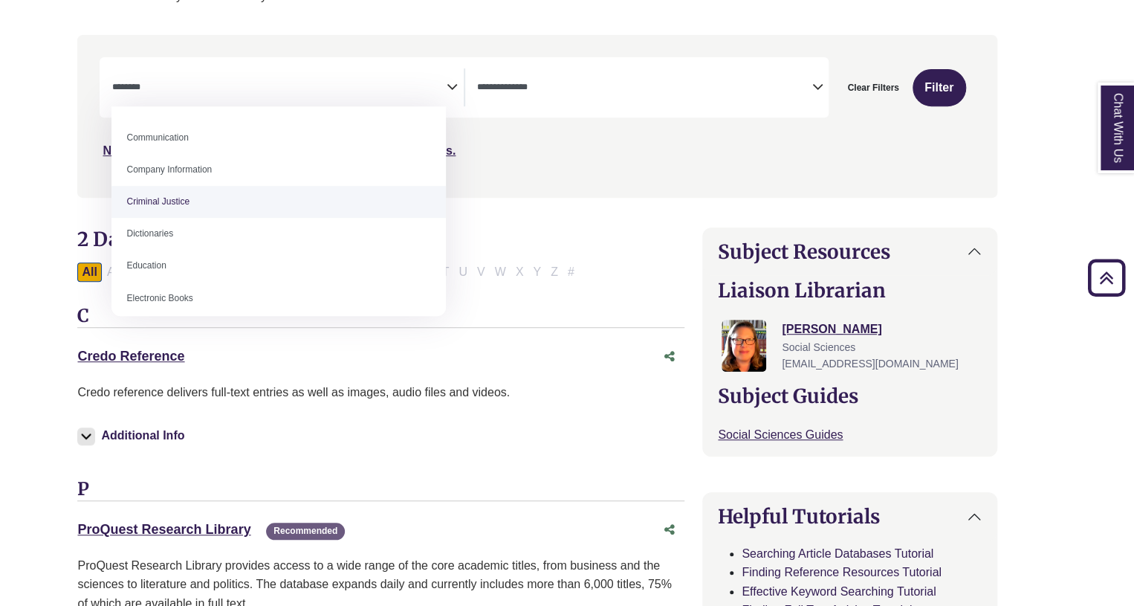
select select "******"
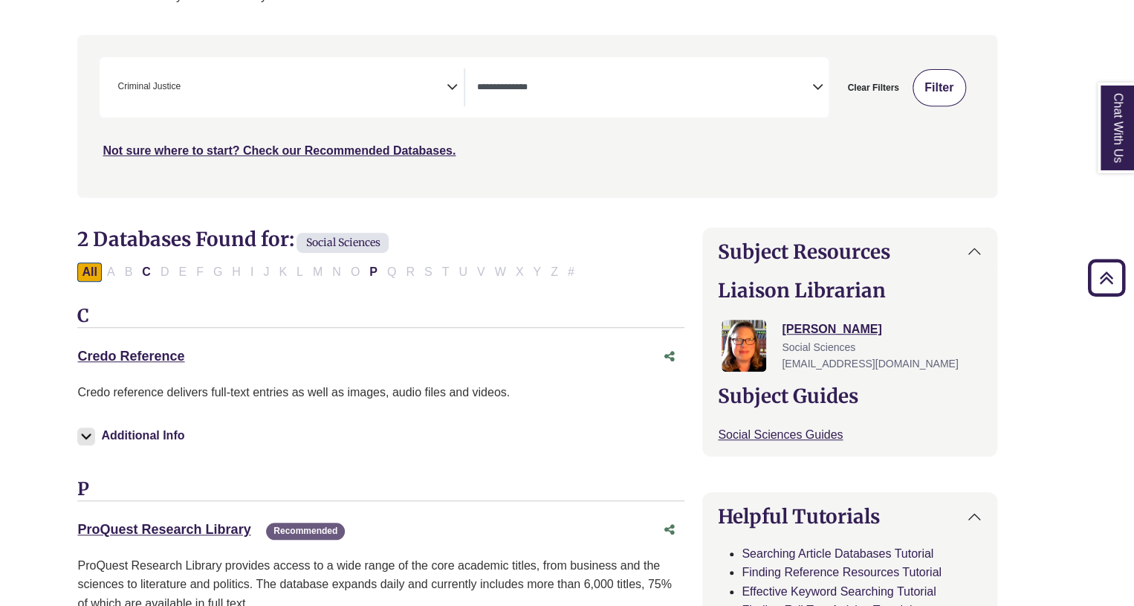
click at [916, 96] on button "Filter" at bounding box center [940, 87] width 54 height 37
select select "Database Types Filter"
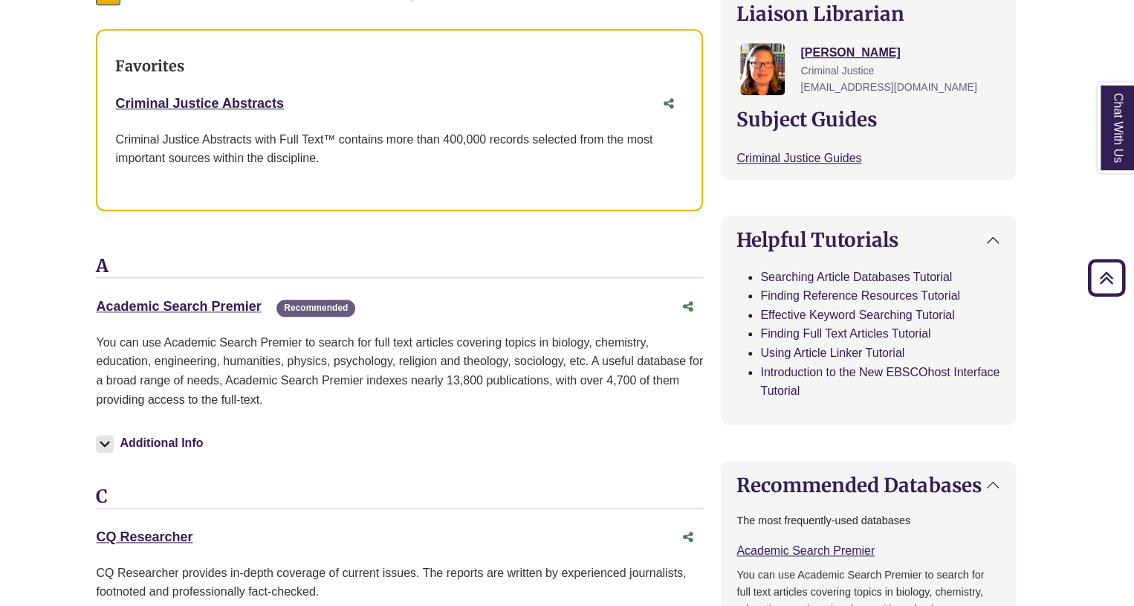
scroll to position [0, 11]
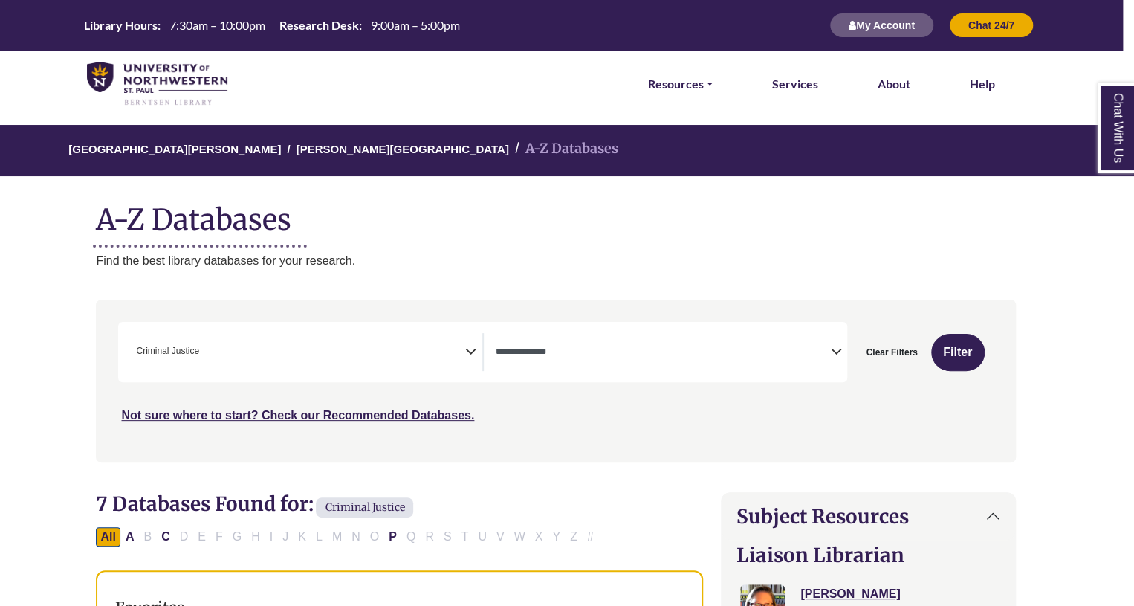
click at [473, 355] on icon "Search filters" at bounding box center [470, 349] width 11 height 22
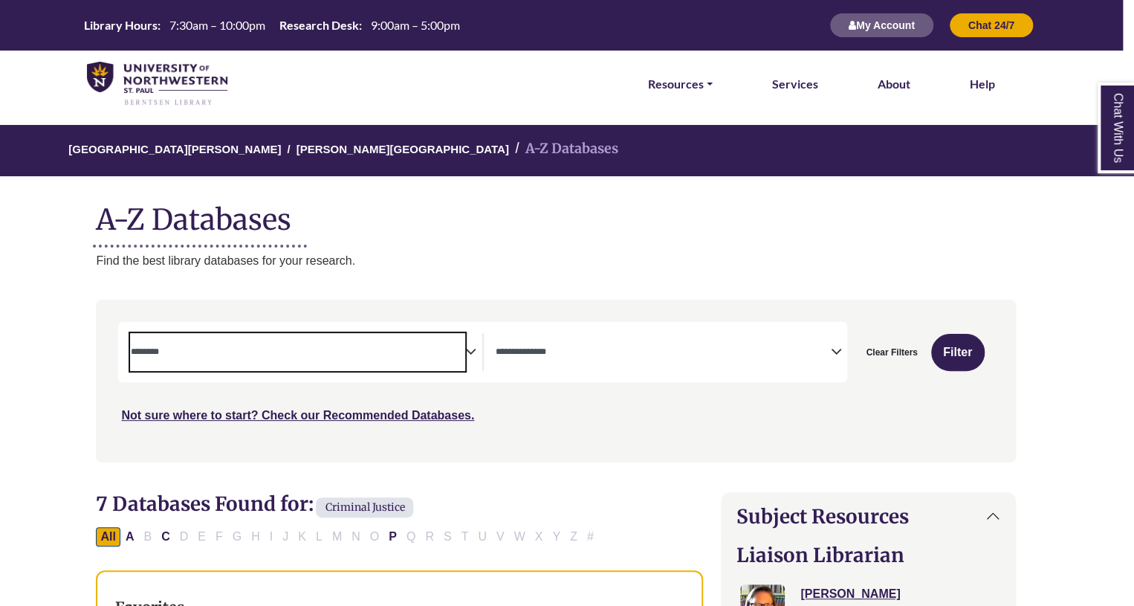
click at [476, 346] on div "**********" at bounding box center [306, 352] width 352 height 38
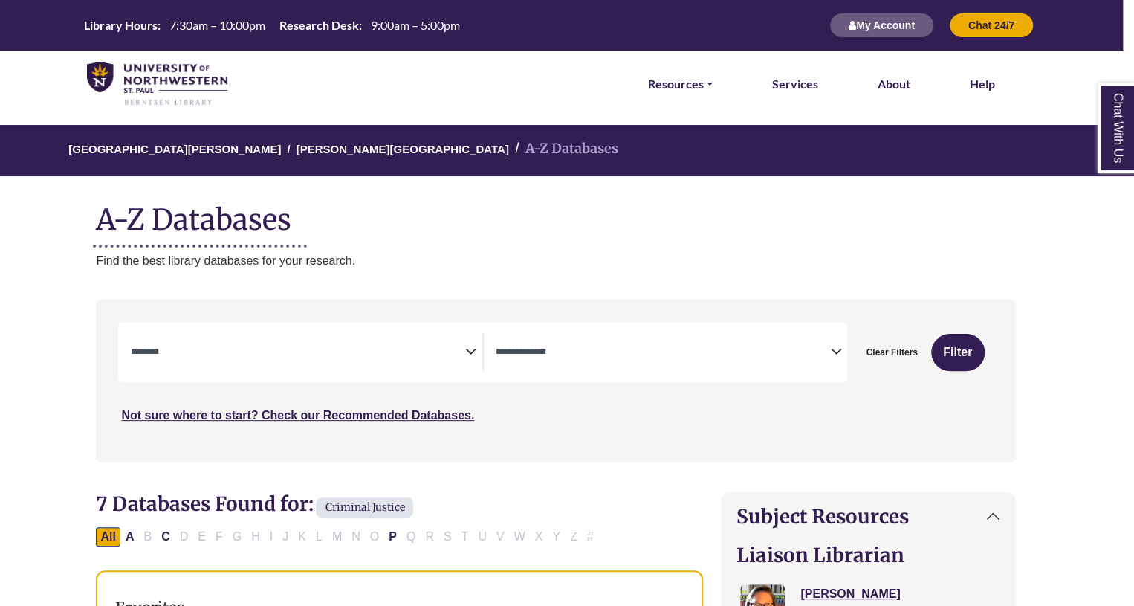
click at [470, 347] on icon "Search filters" at bounding box center [470, 349] width 11 height 22
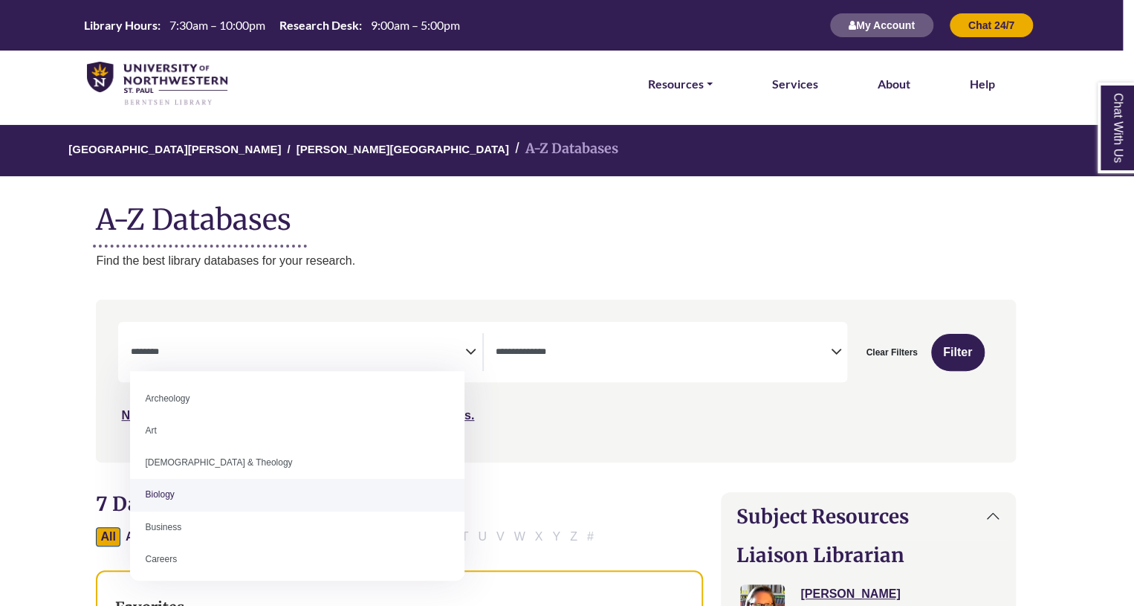
select select "*****"
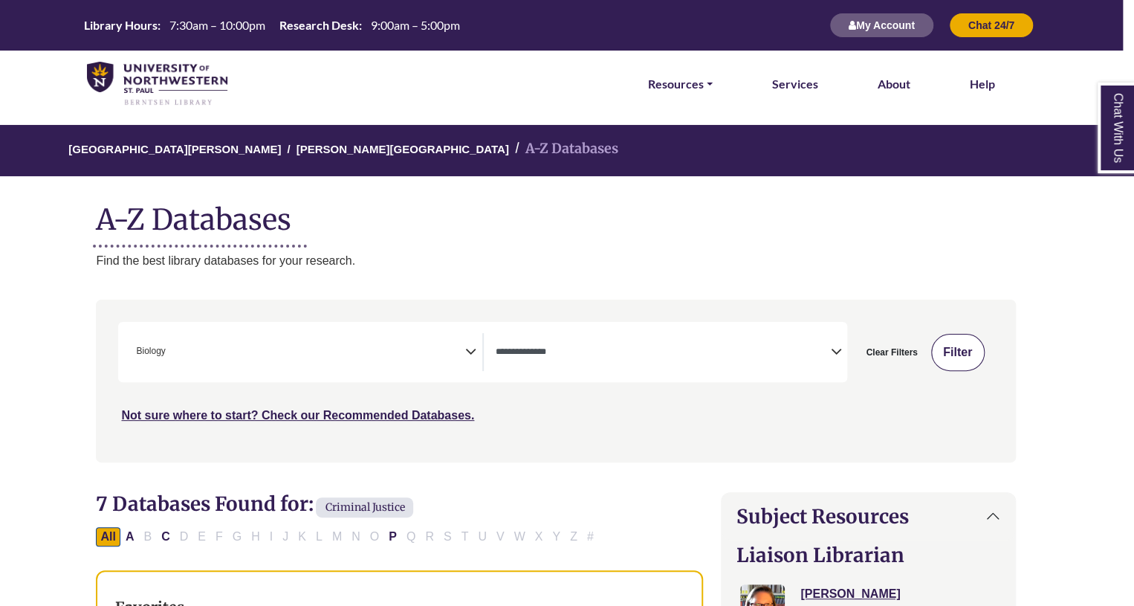
drag, startPoint x: 954, startPoint y: 336, endPoint x: 965, endPoint y: 347, distance: 15.8
click at [965, 347] on button "Filter" at bounding box center [958, 352] width 54 height 37
select select "Database Types Filter"
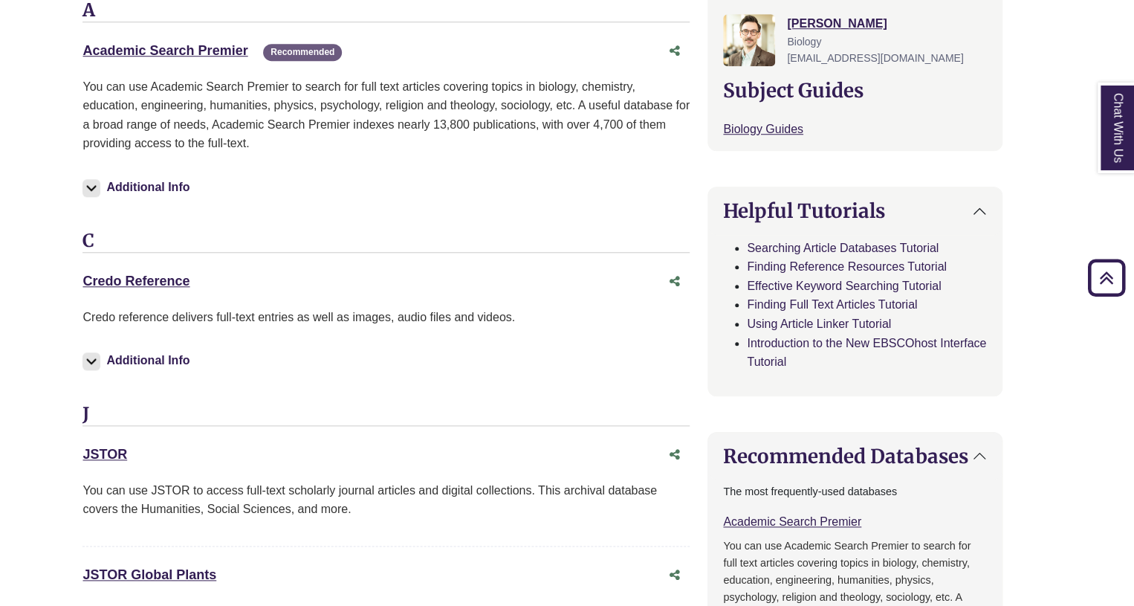
scroll to position [561, 25]
